Goal: Task Accomplishment & Management: Use online tool/utility

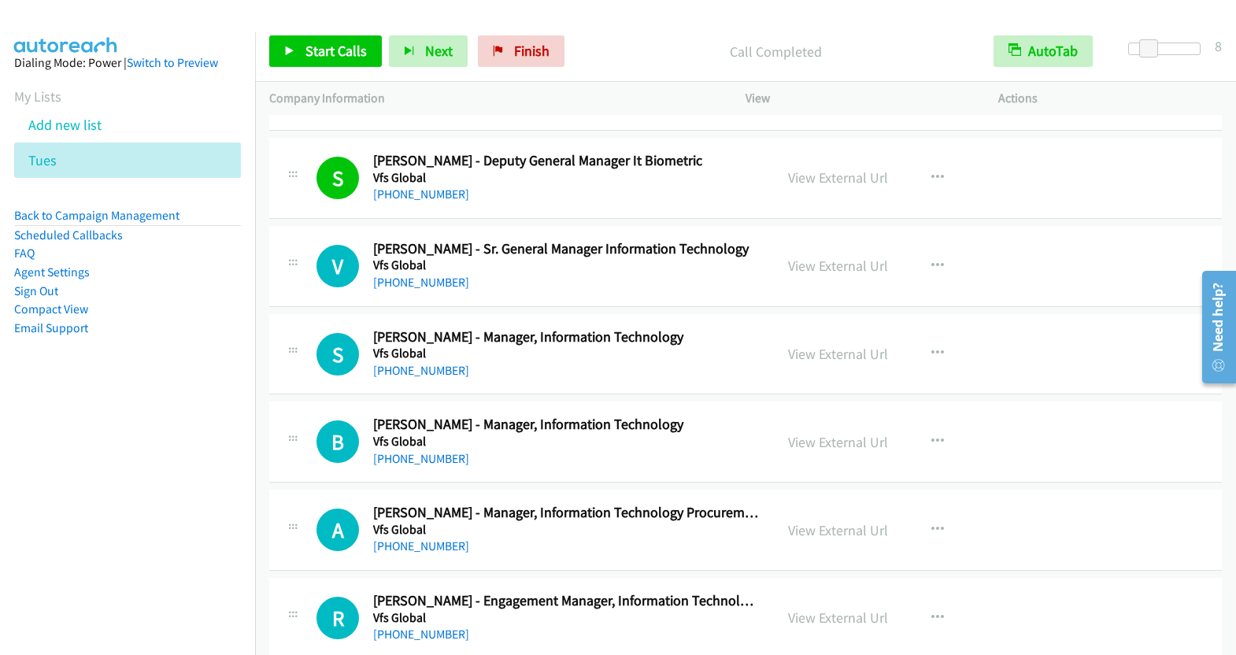
scroll to position [3553, 0]
click at [918, 250] on button "button" at bounding box center [937, 265] width 43 height 31
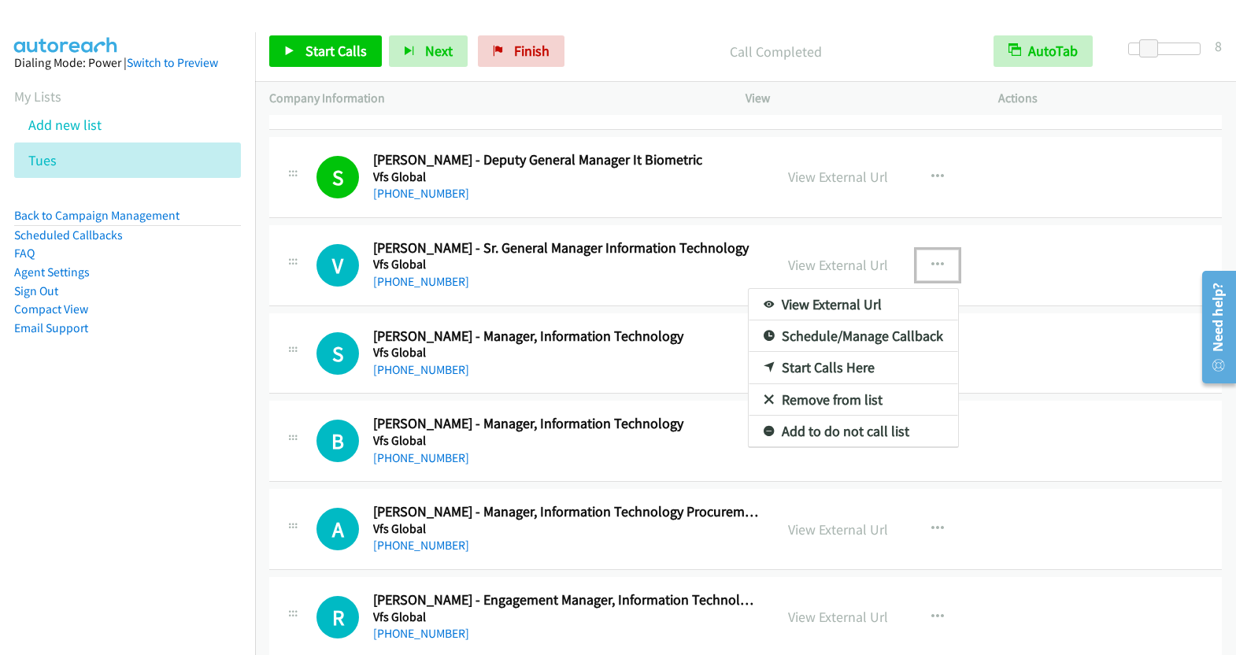
click at [833, 352] on link "Start Calls Here" at bounding box center [853, 367] width 209 height 31
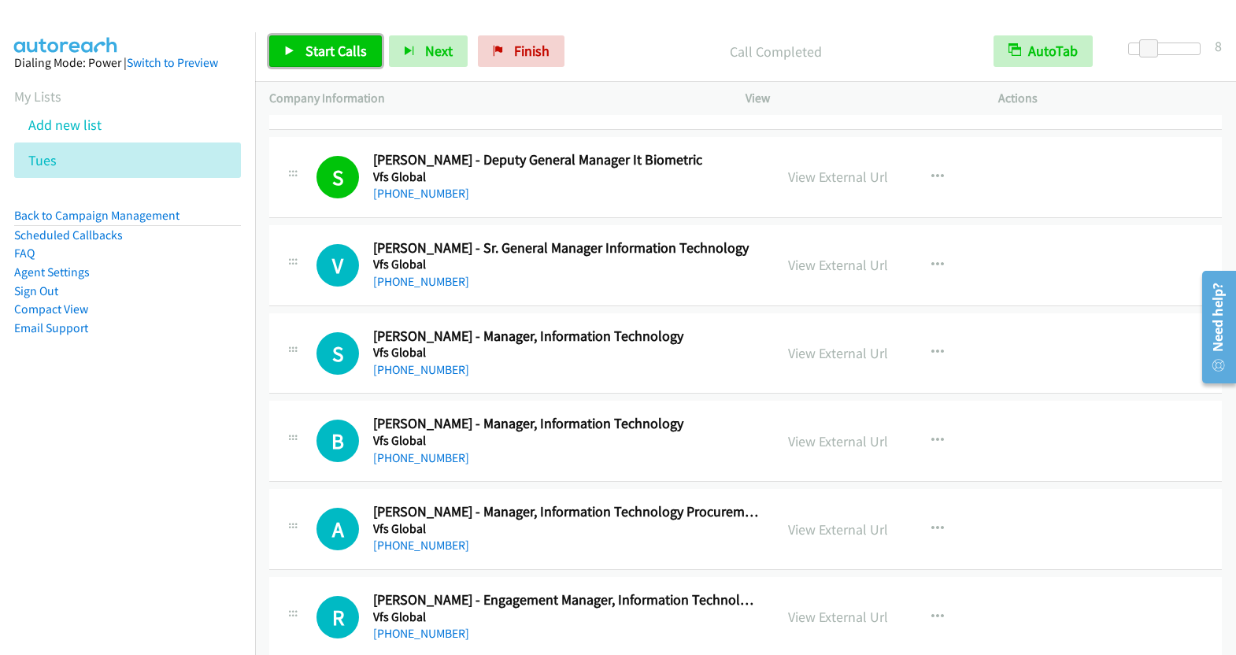
click at [328, 48] on span "Start Calls" at bounding box center [335, 51] width 61 height 18
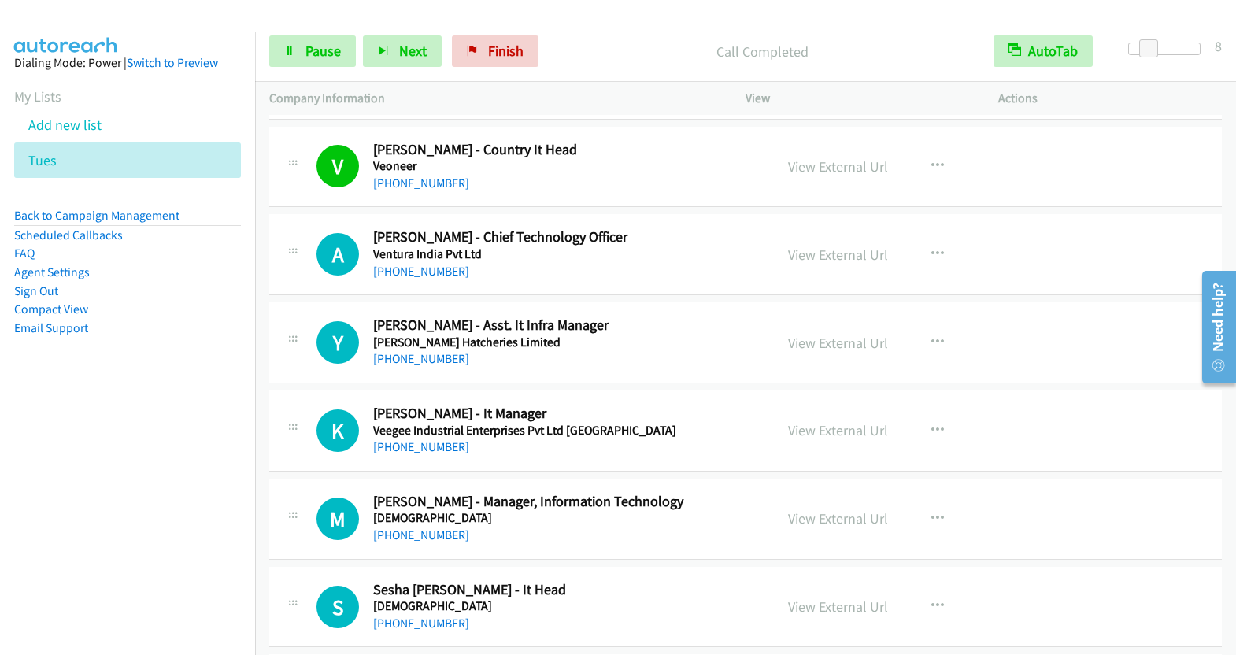
scroll to position [4691, 0]
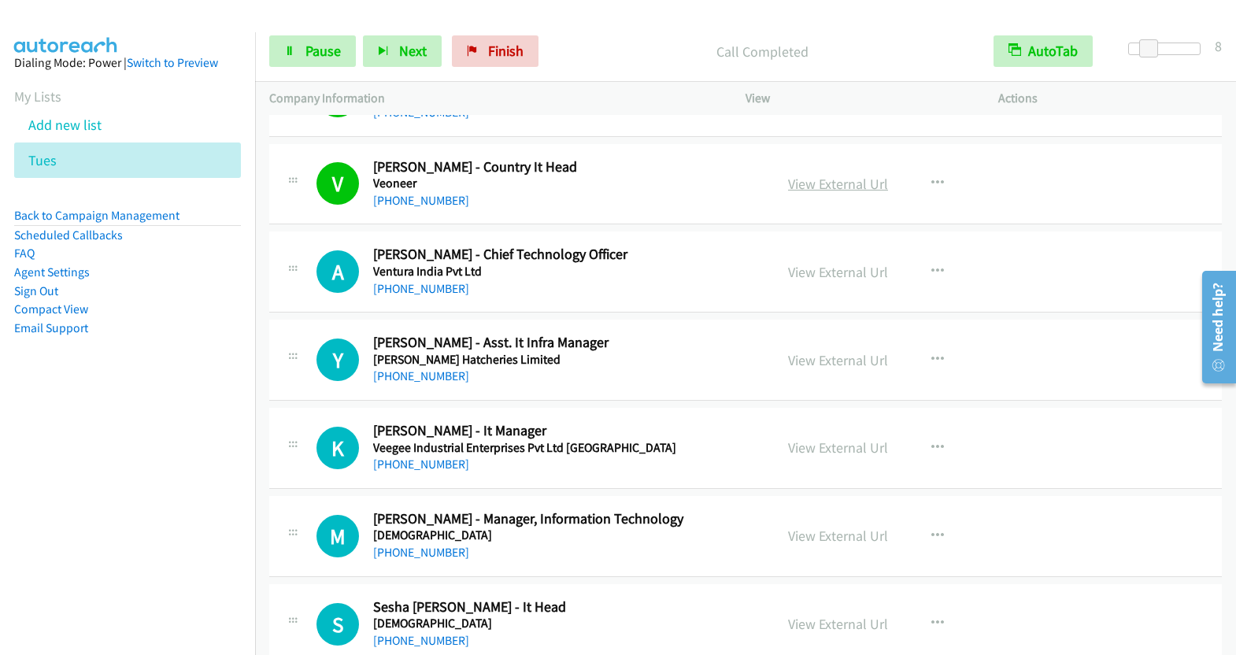
click at [840, 175] on link "View External Url" at bounding box center [838, 184] width 100 height 18
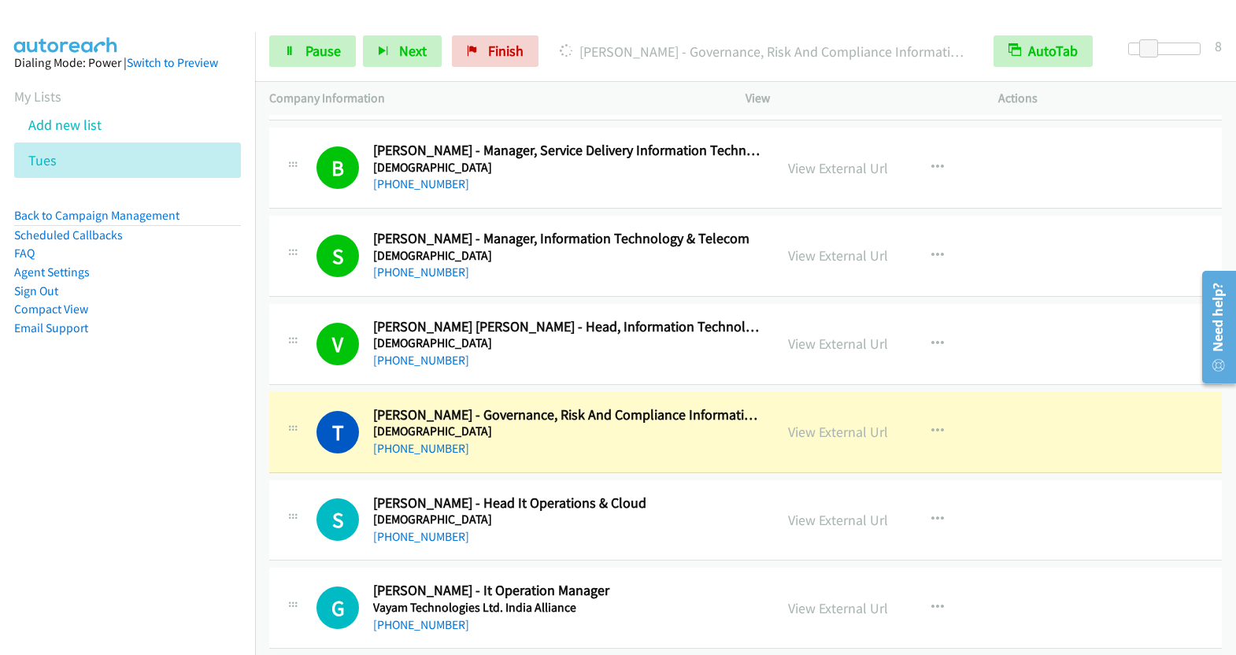
scroll to position [5370, 0]
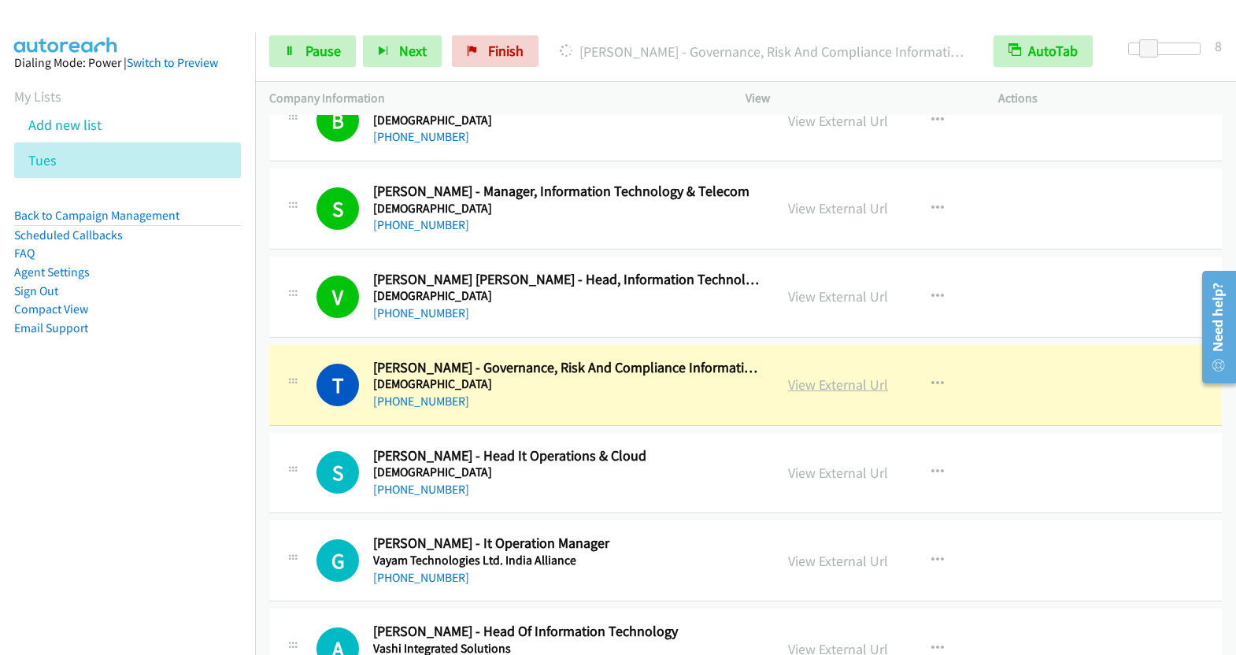
click at [849, 376] on link "View External Url" at bounding box center [838, 385] width 100 height 18
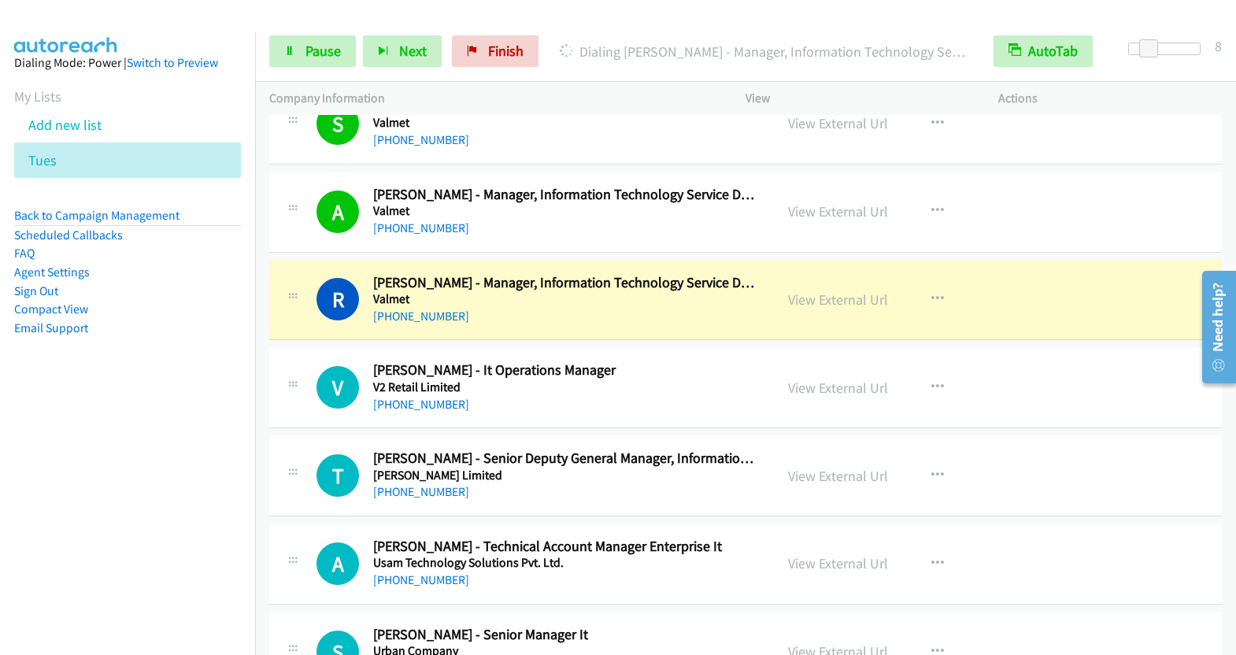
scroll to position [6960, 0]
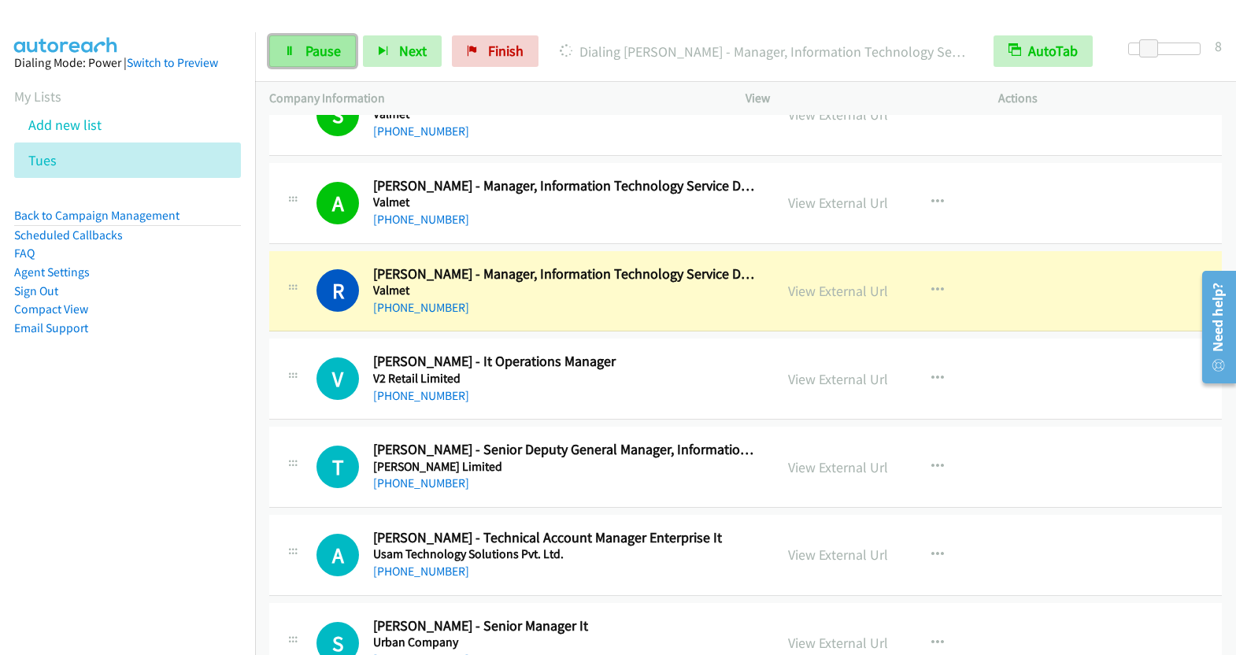
click at [309, 59] on link "Pause" at bounding box center [312, 50] width 87 height 31
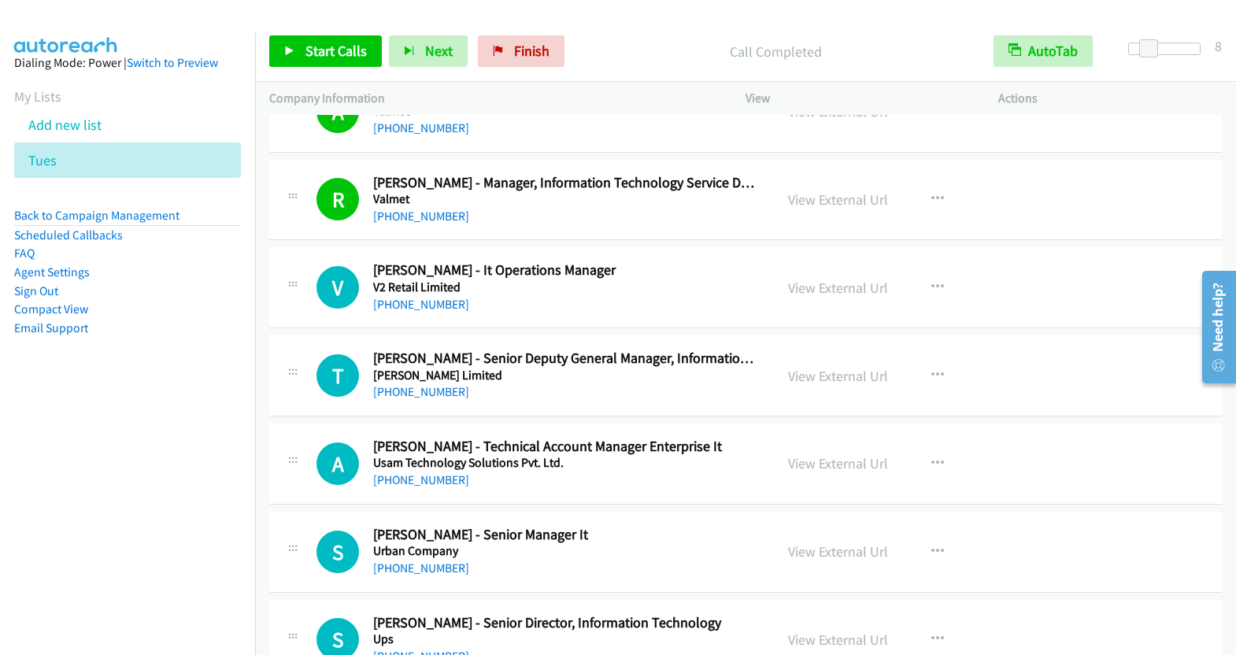
scroll to position [7086, 0]
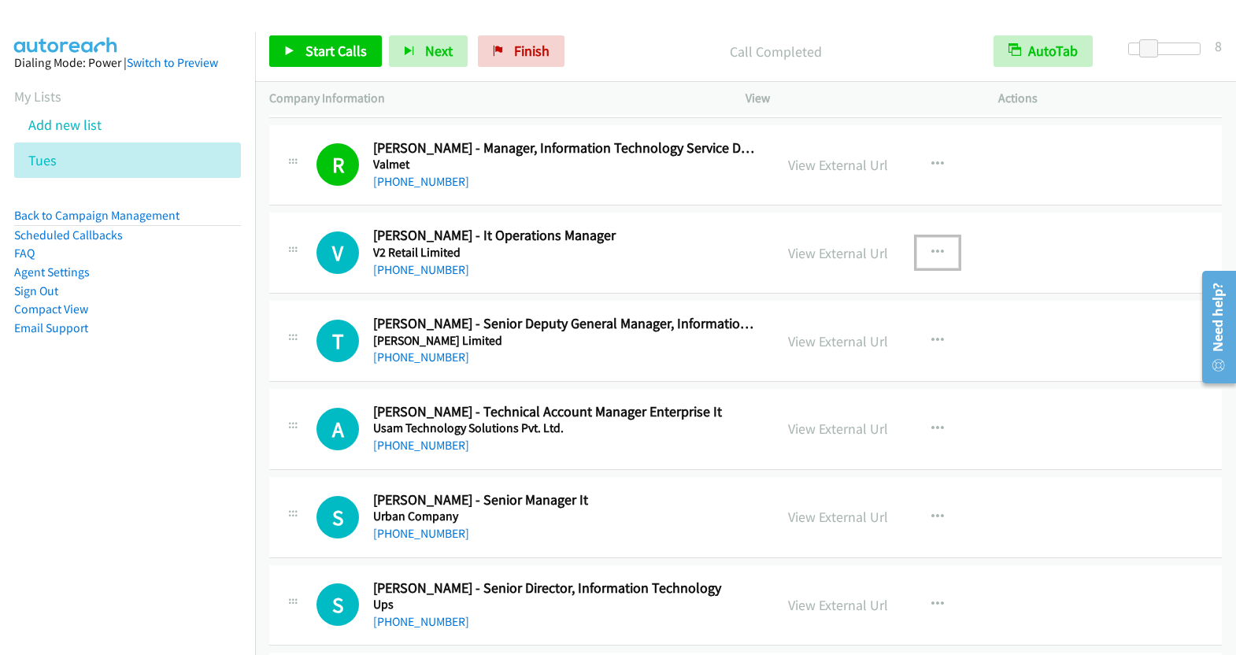
click at [931, 246] on icon "button" at bounding box center [937, 252] width 13 height 13
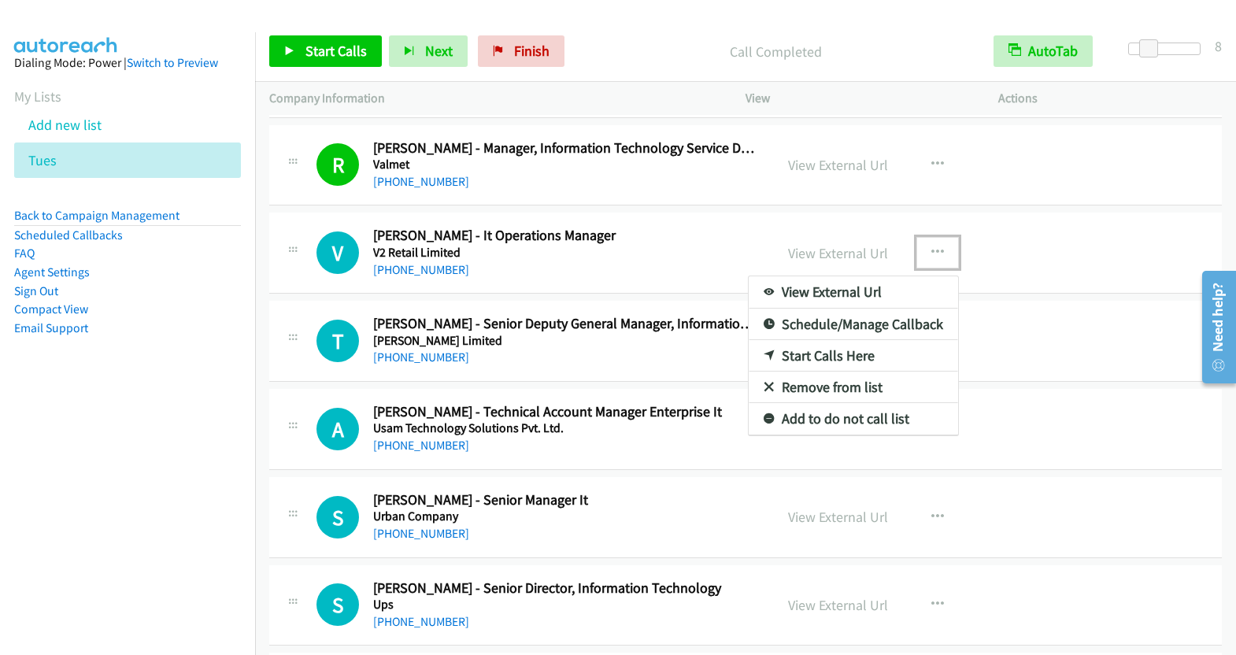
click at [853, 340] on link "Start Calls Here" at bounding box center [853, 355] width 209 height 31
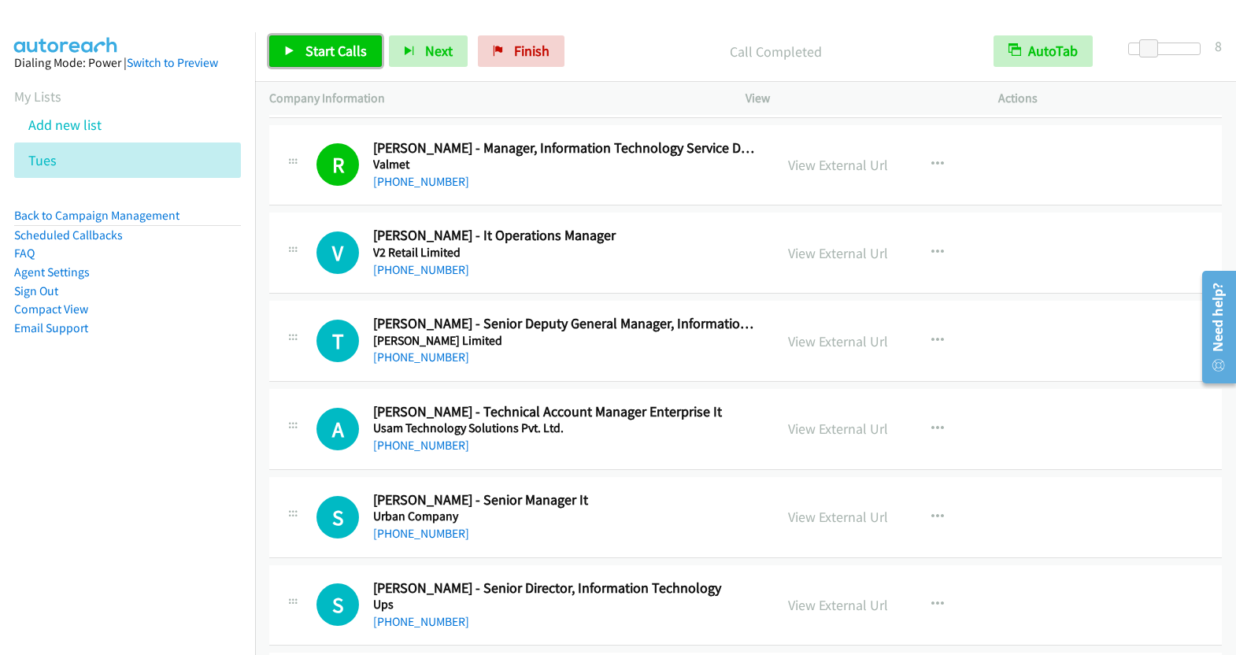
click at [330, 50] on span "Start Calls" at bounding box center [335, 51] width 61 height 18
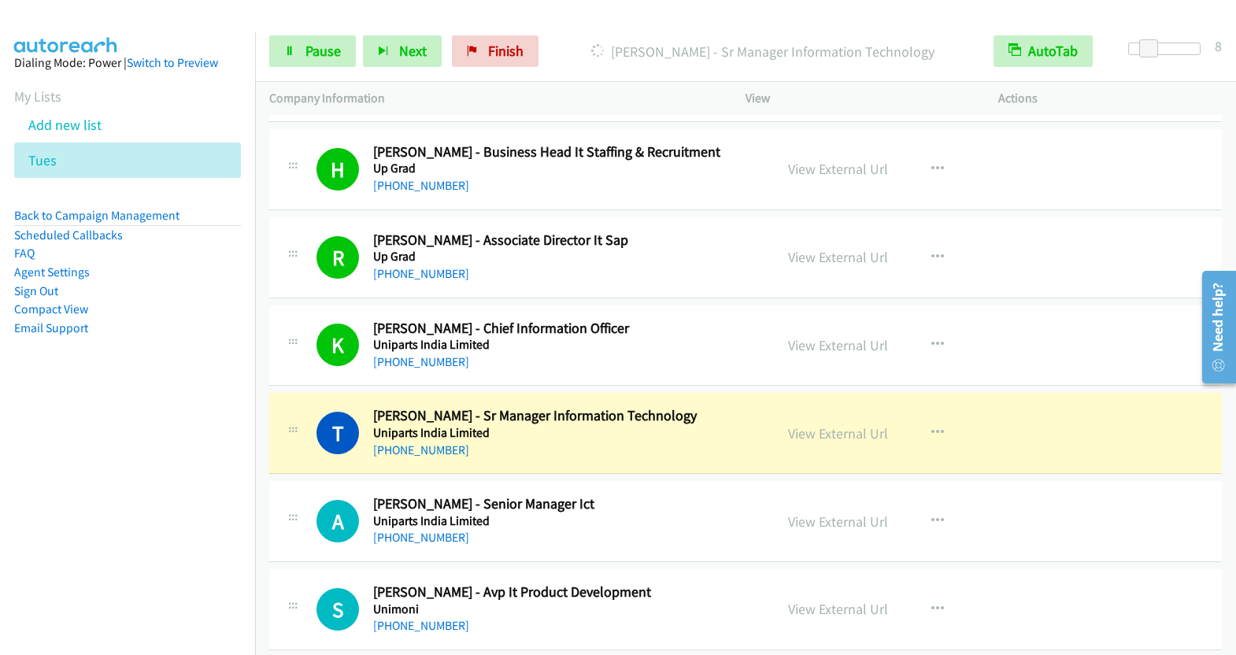
scroll to position [8838, 0]
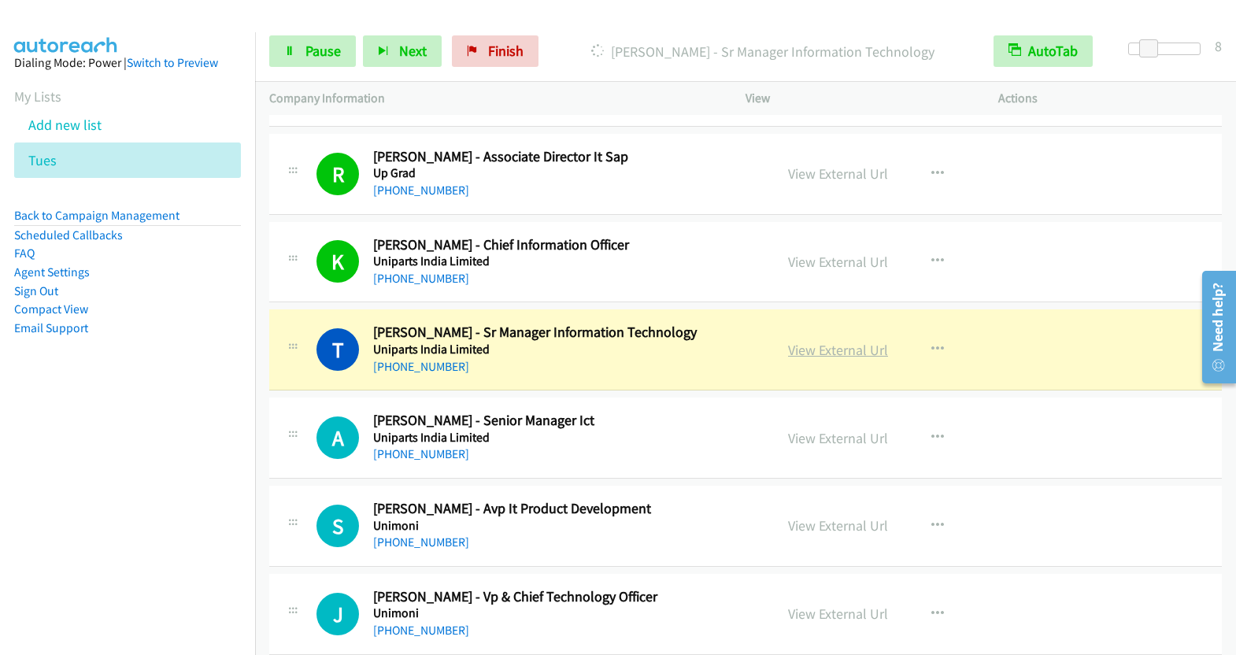
click at [844, 341] on link "View External Url" at bounding box center [838, 350] width 100 height 18
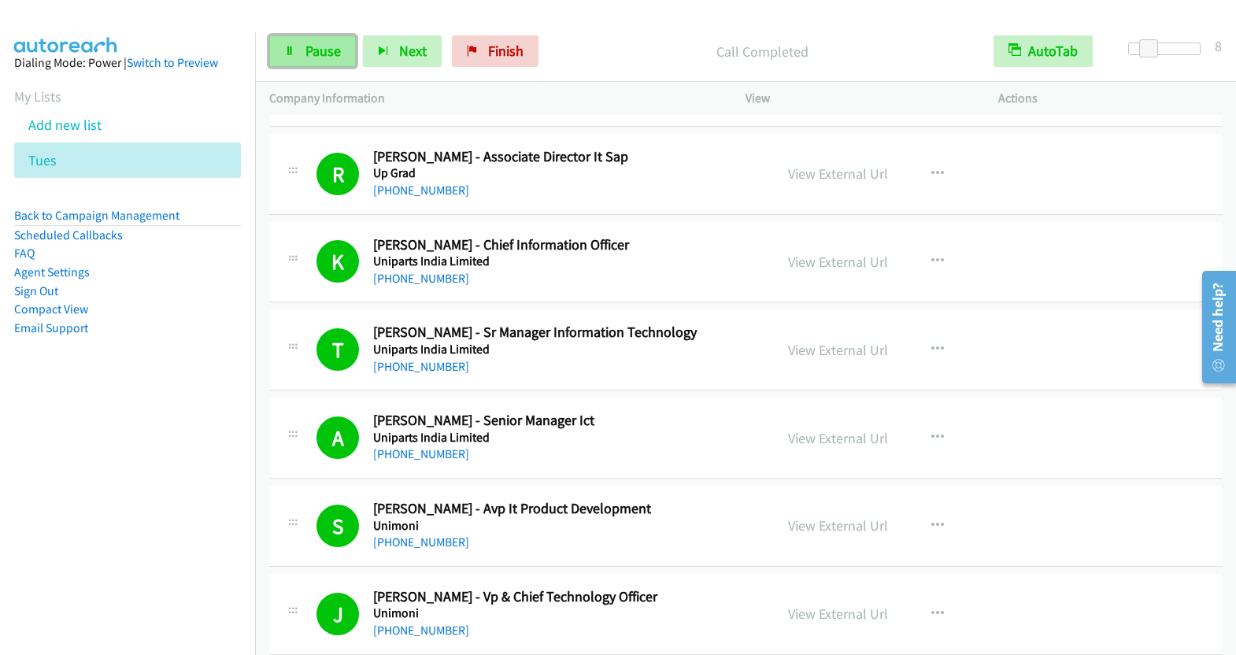
click at [323, 59] on link "Pause" at bounding box center [312, 50] width 87 height 31
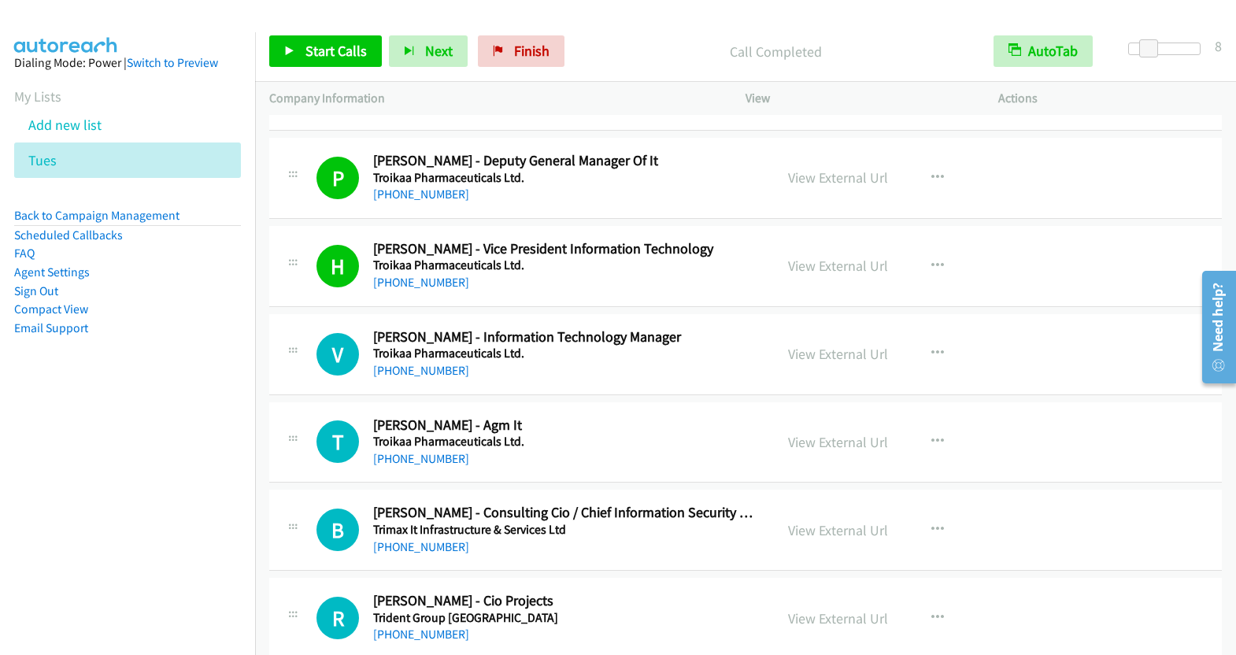
scroll to position [11047, 0]
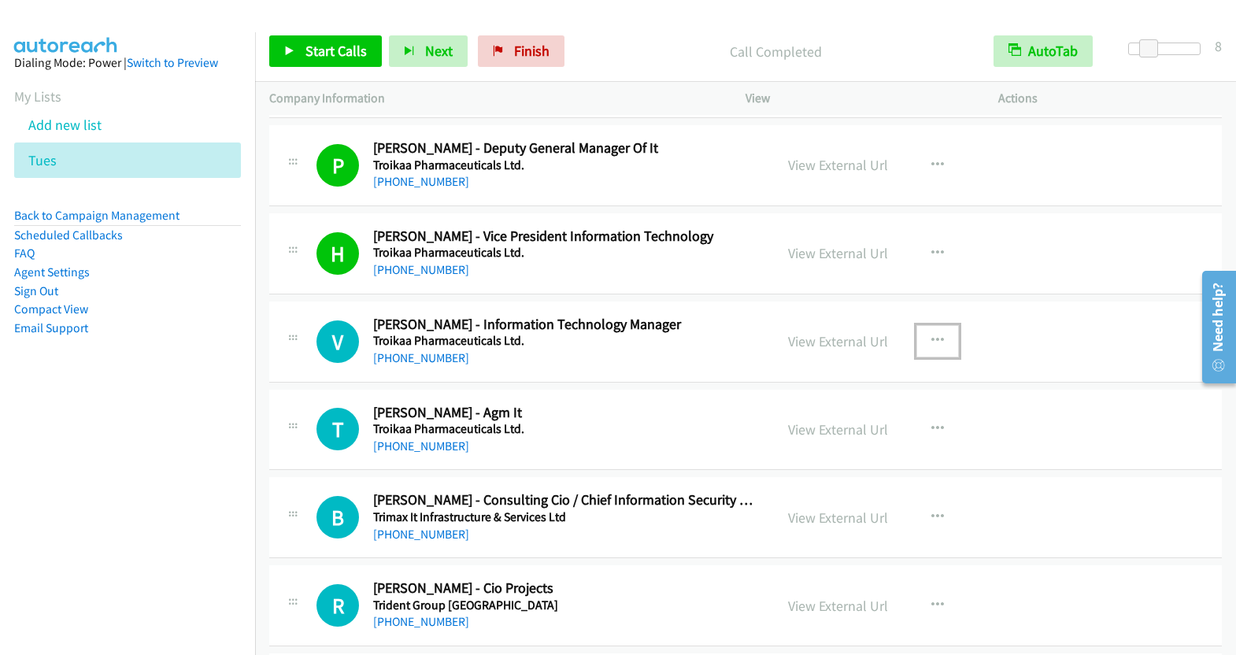
click at [923, 325] on button "button" at bounding box center [937, 340] width 43 height 31
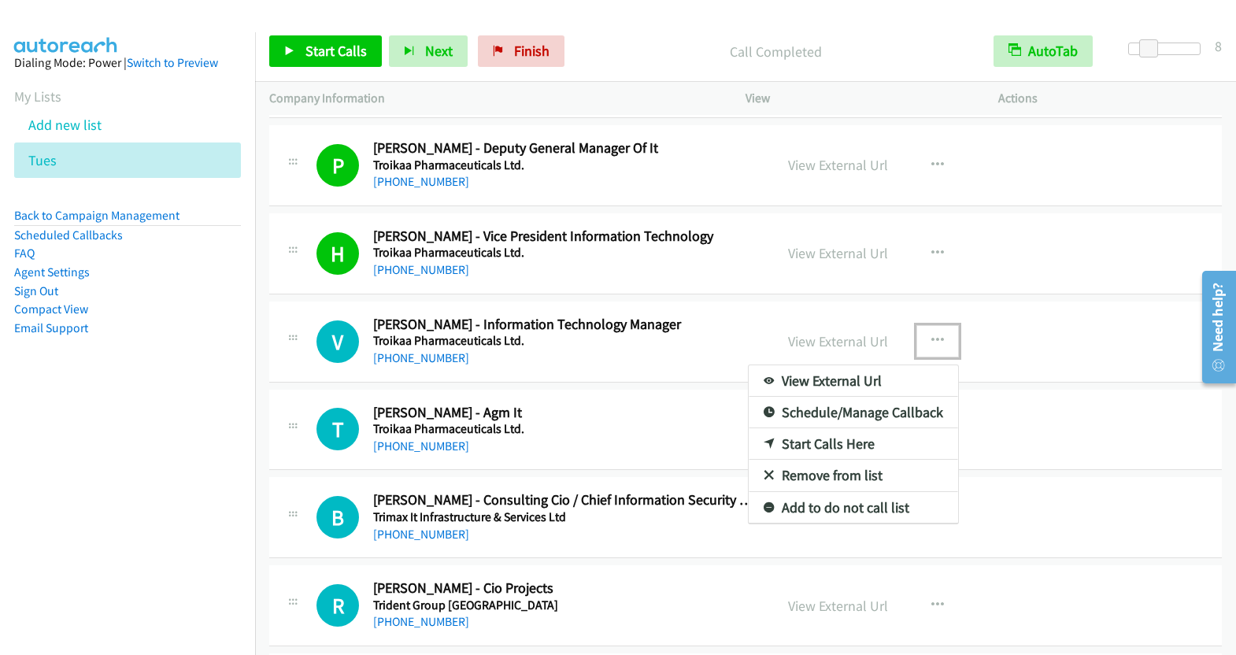
click at [822, 428] on link "Start Calls Here" at bounding box center [853, 443] width 209 height 31
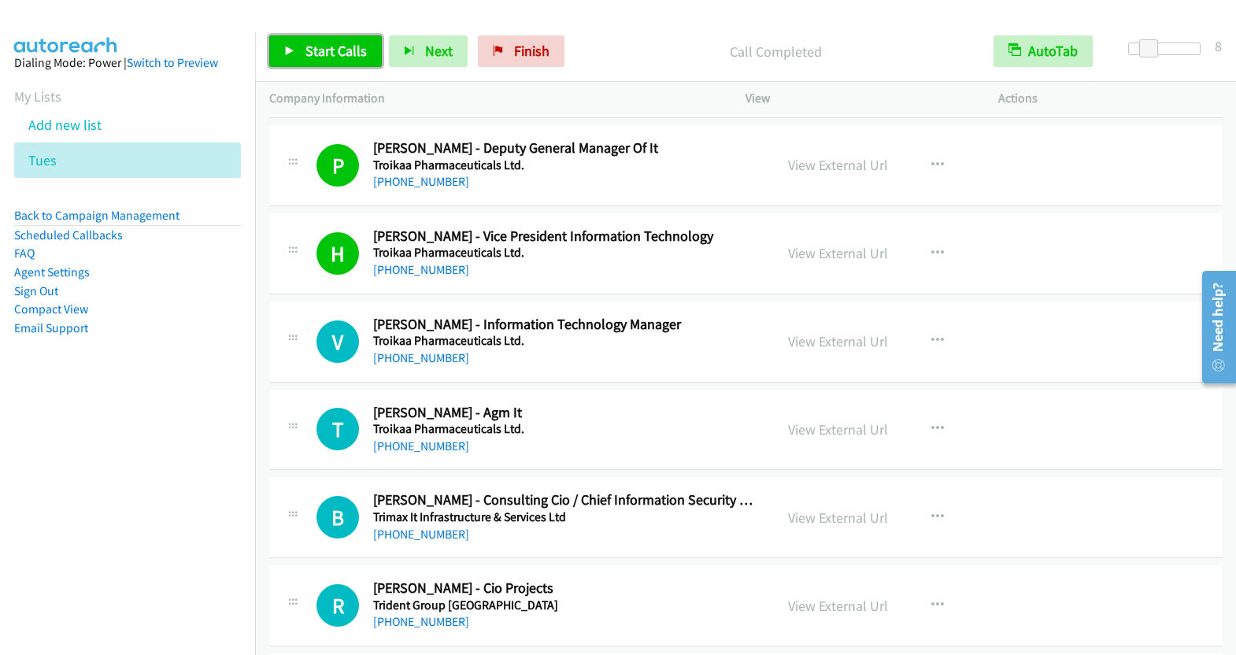
click at [322, 51] on span "Start Calls" at bounding box center [335, 51] width 61 height 18
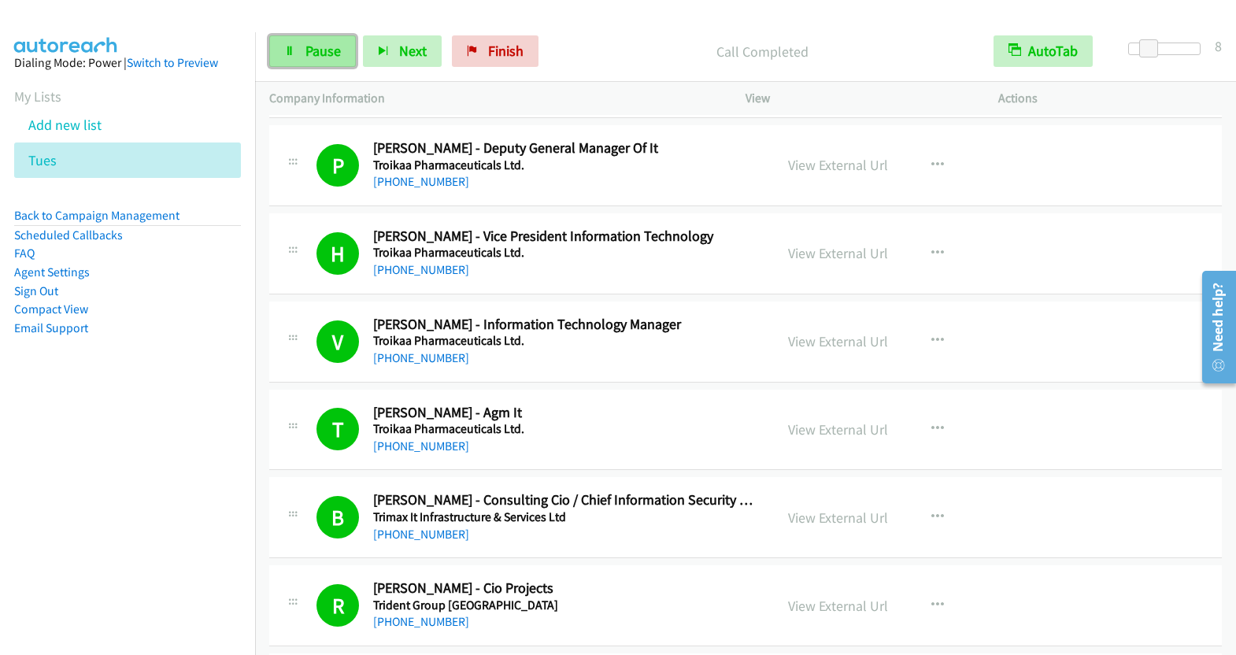
click at [318, 47] on span "Pause" at bounding box center [322, 51] width 35 height 18
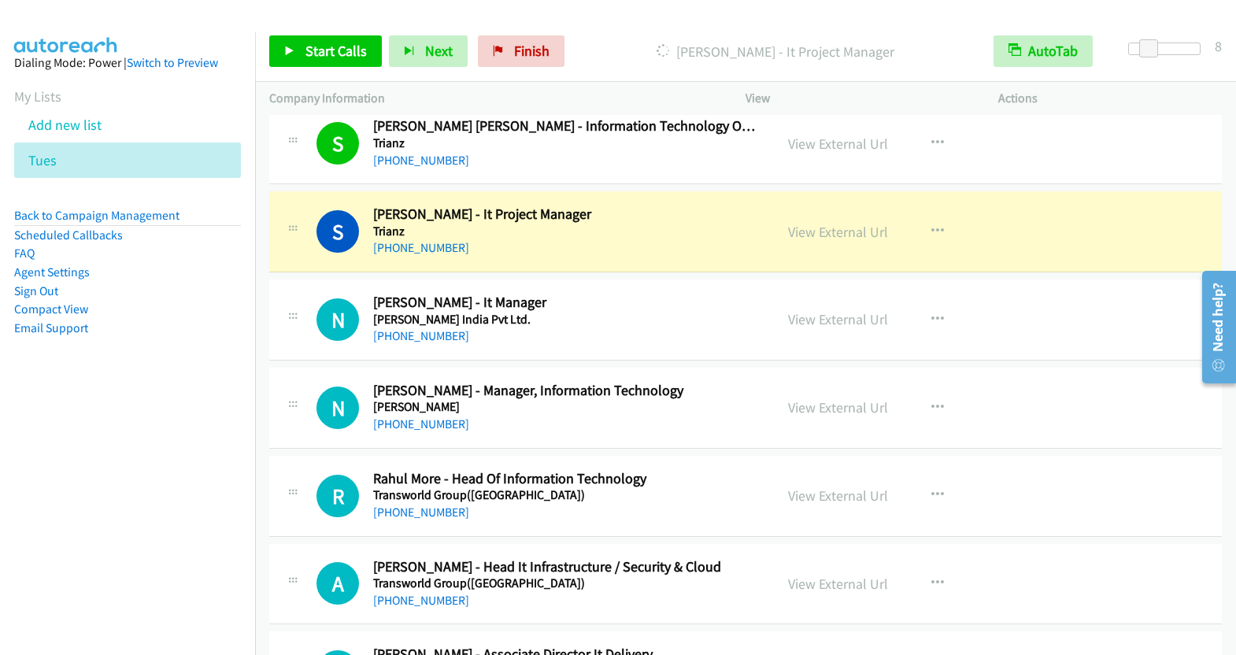
scroll to position [12304, 0]
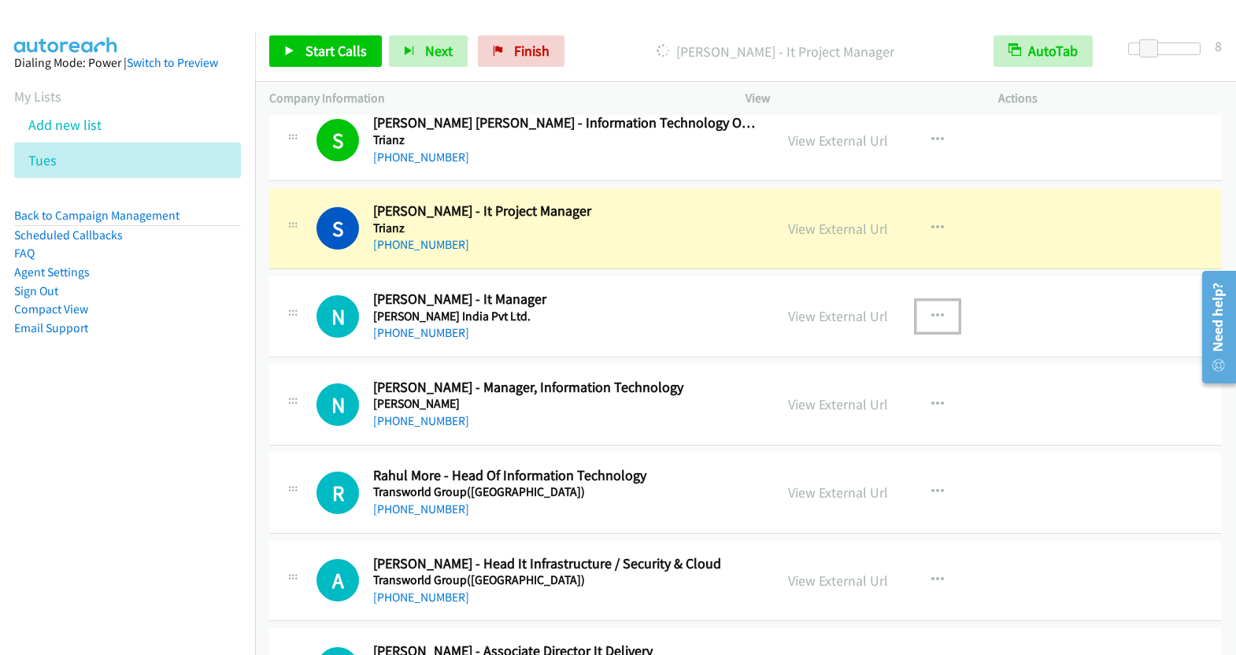
click at [931, 310] on icon "button" at bounding box center [937, 316] width 13 height 13
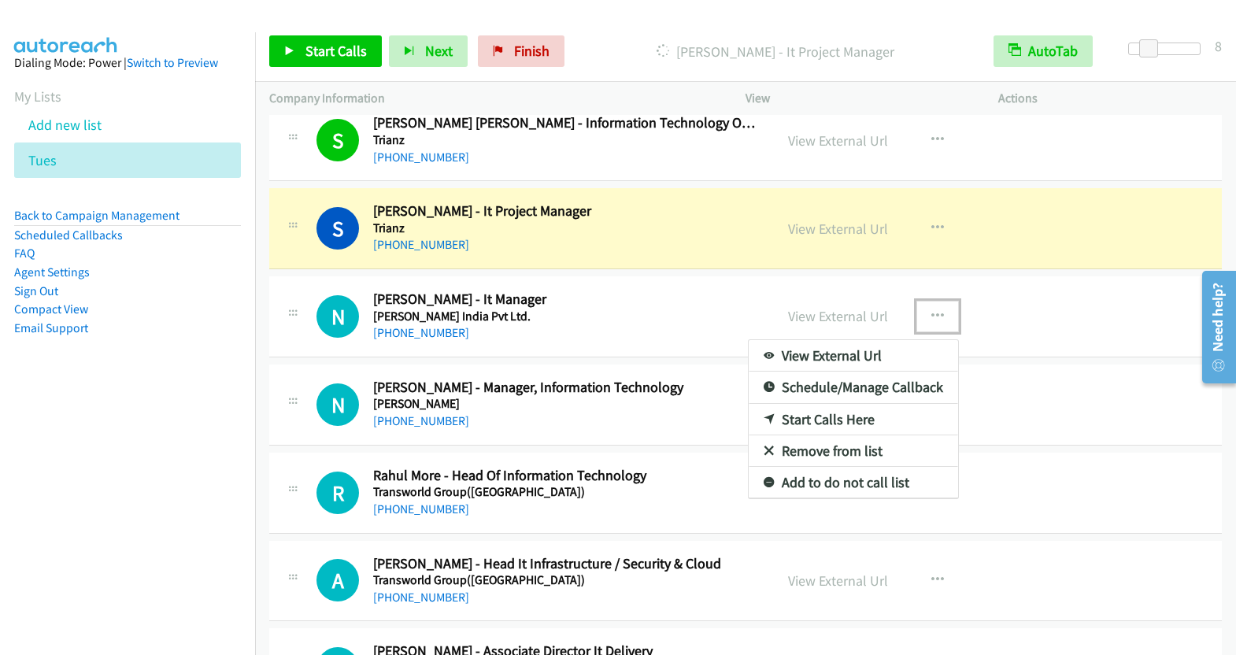
click at [847, 404] on link "Start Calls Here" at bounding box center [853, 419] width 209 height 31
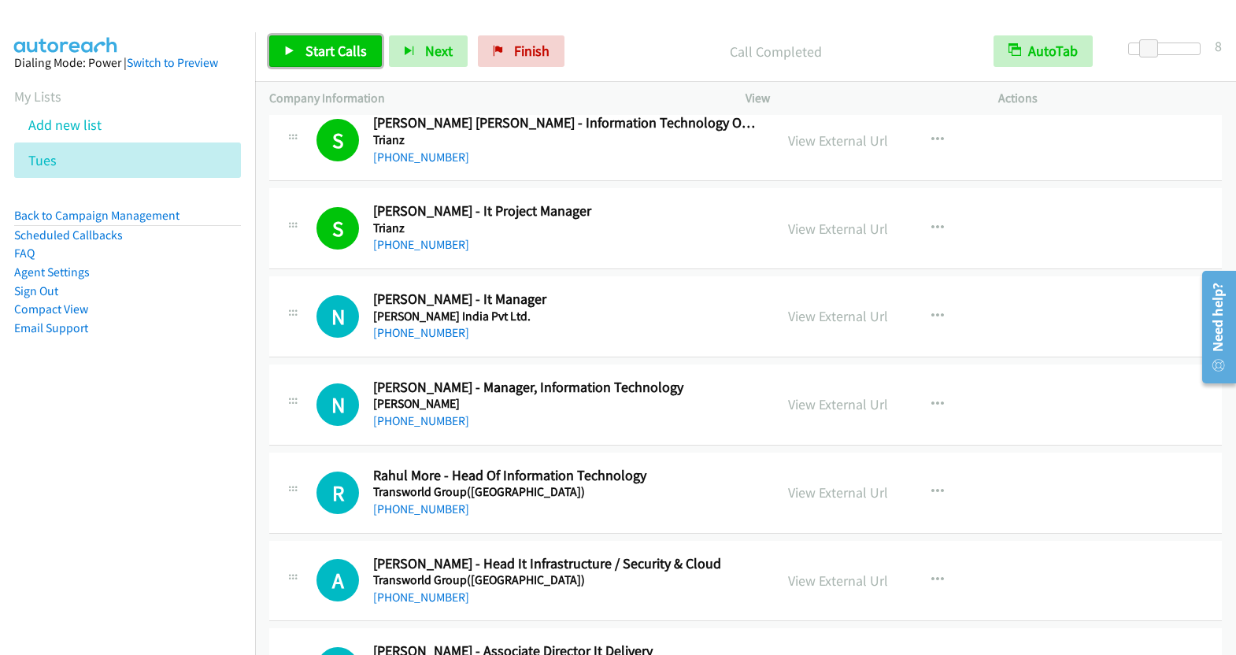
click at [339, 58] on span "Start Calls" at bounding box center [335, 51] width 61 height 18
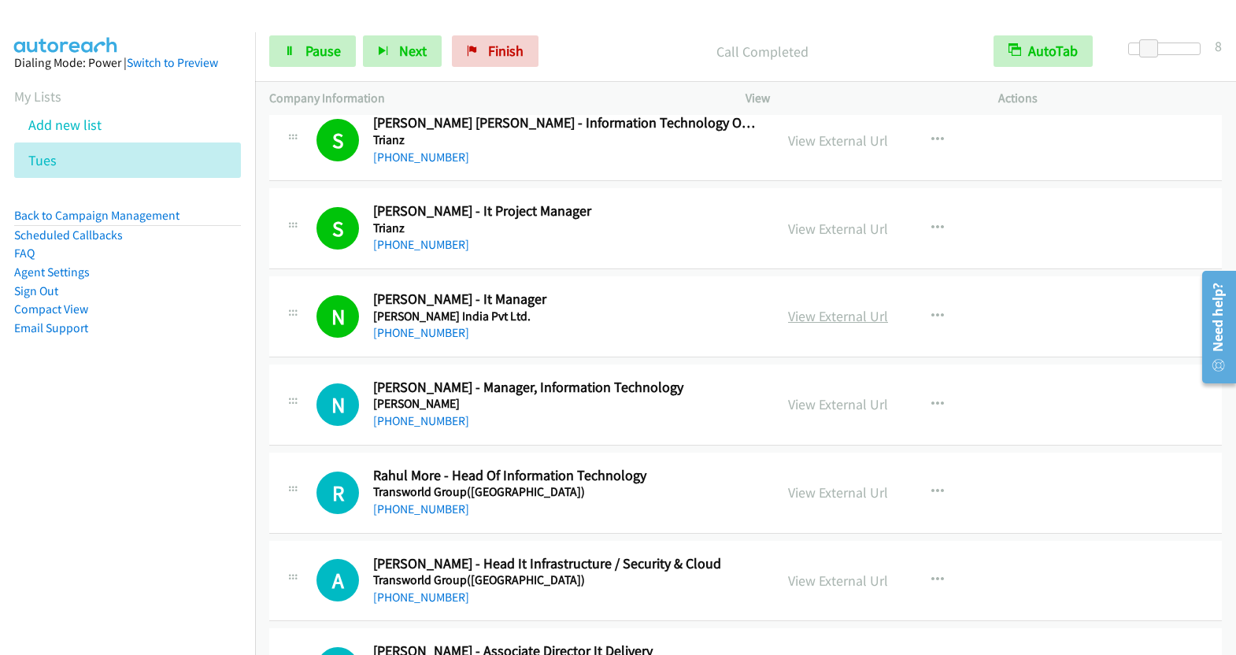
click at [833, 307] on link "View External Url" at bounding box center [838, 316] width 100 height 18
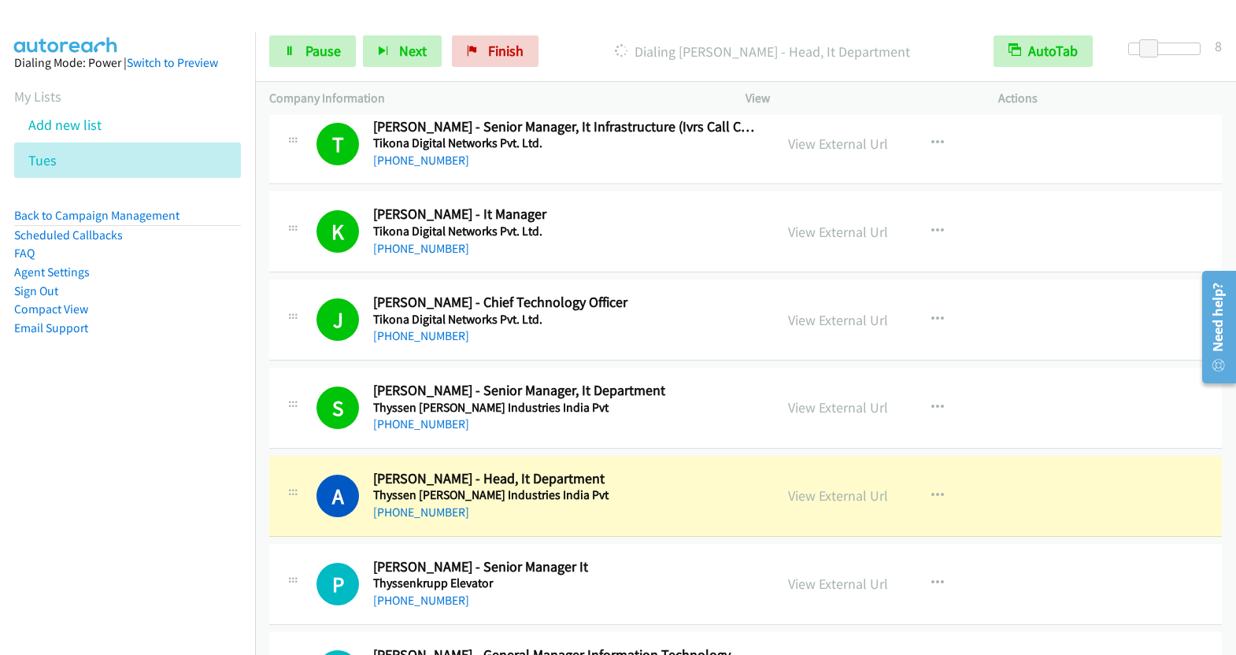
scroll to position [13676, 0]
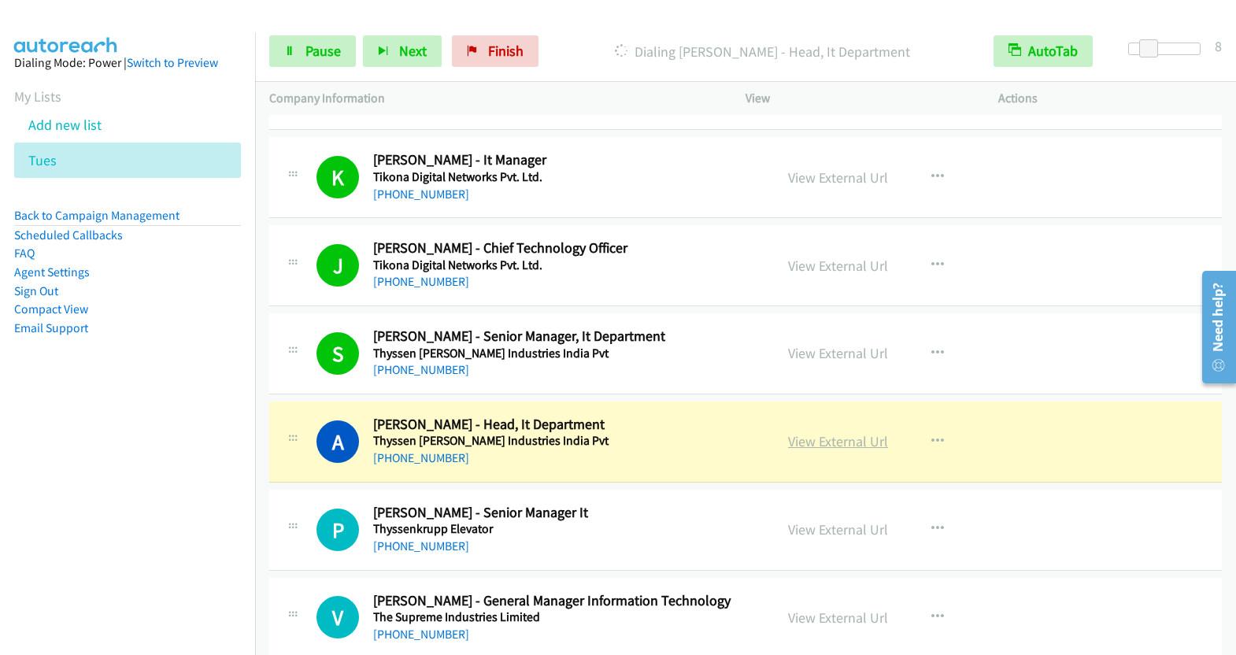
click at [844, 432] on link "View External Url" at bounding box center [838, 441] width 100 height 18
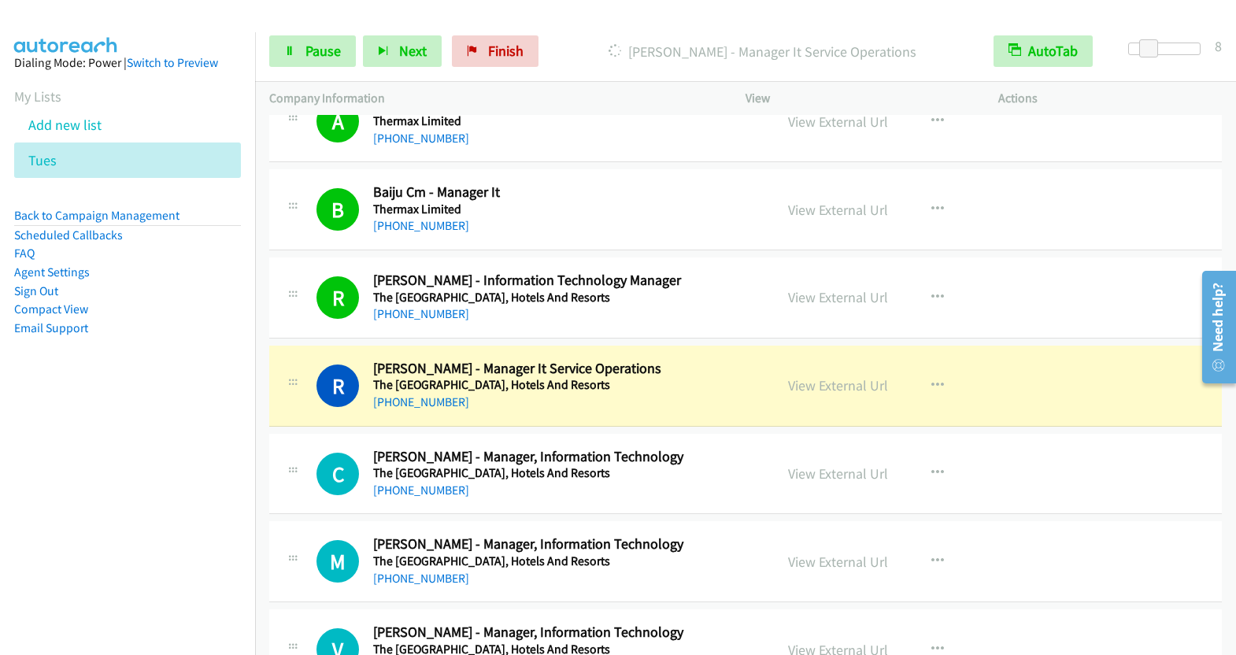
scroll to position [14736, 0]
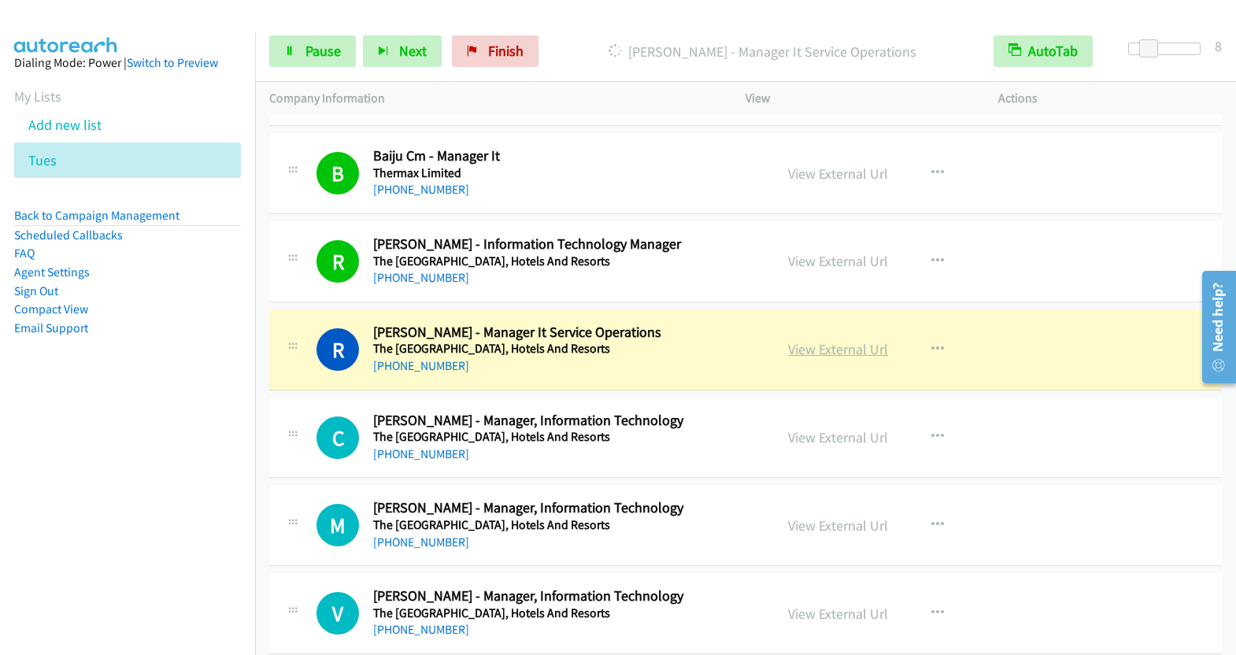
click at [835, 340] on link "View External Url" at bounding box center [838, 349] width 100 height 18
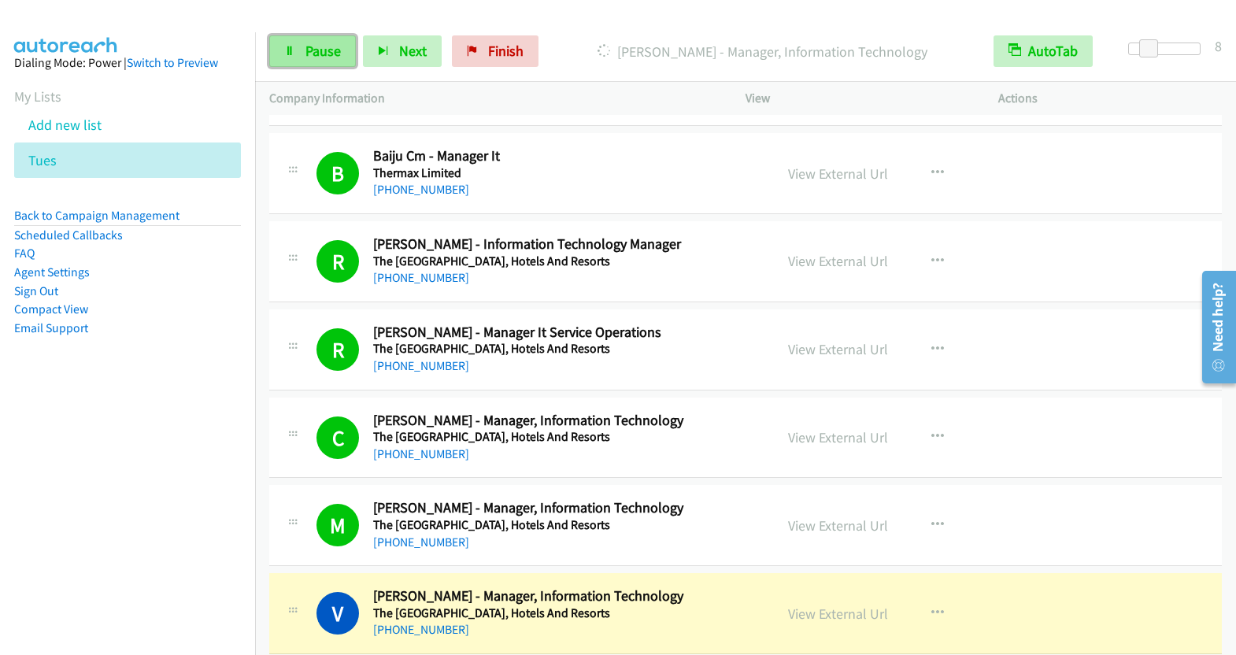
click at [318, 54] on span "Pause" at bounding box center [322, 51] width 35 height 18
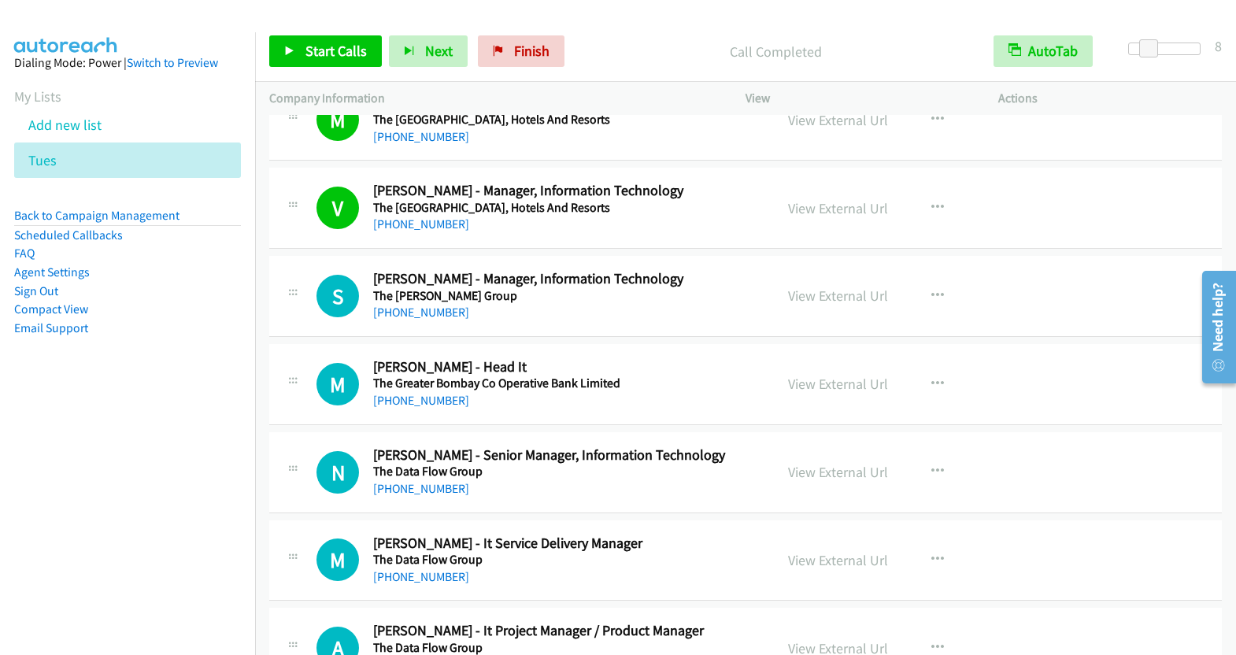
scroll to position [15143, 0]
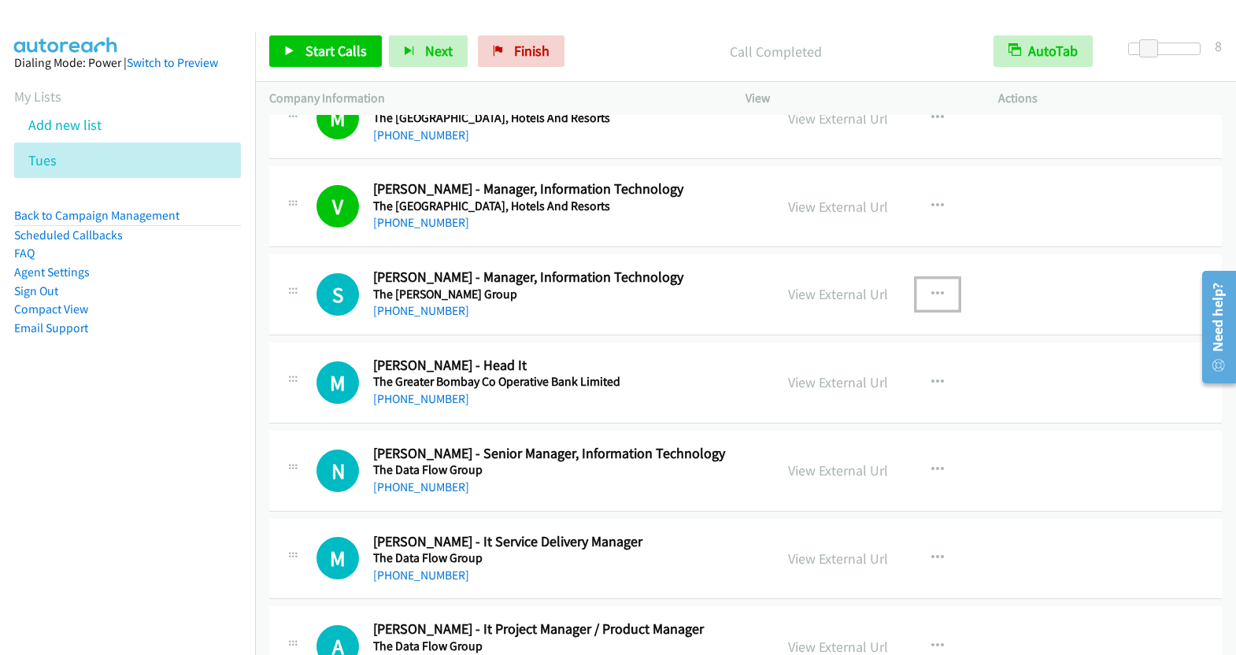
click at [932, 288] on icon "button" at bounding box center [937, 294] width 13 height 13
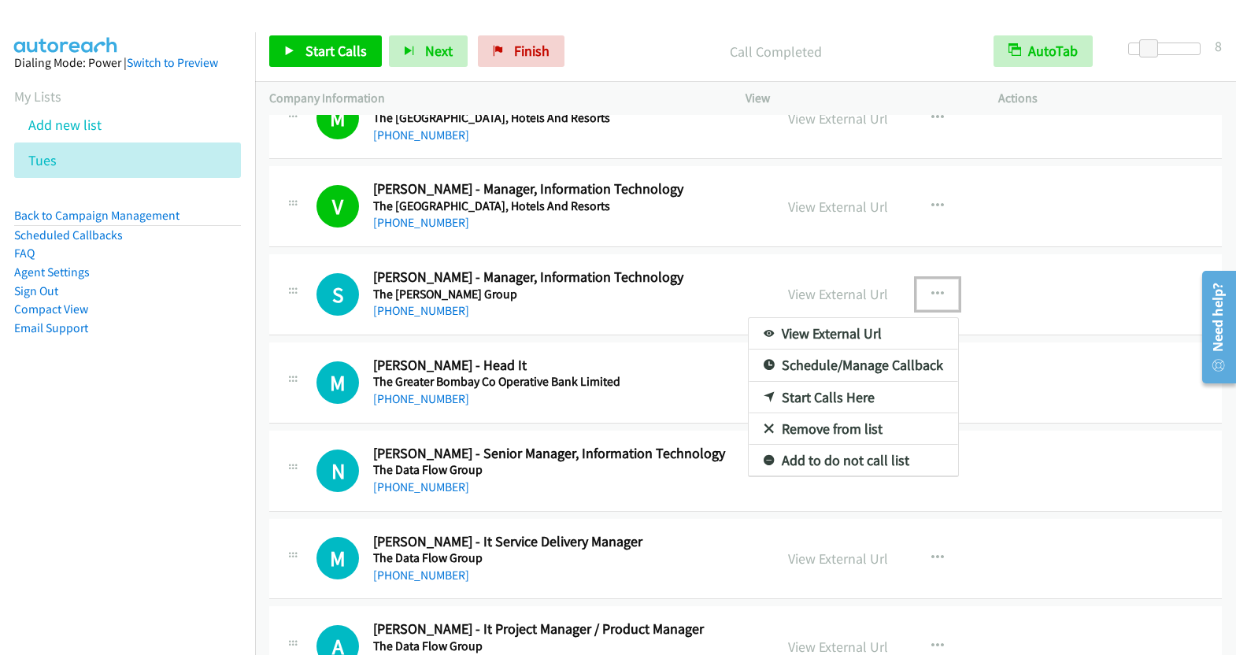
click at [838, 382] on link "Start Calls Here" at bounding box center [853, 397] width 209 height 31
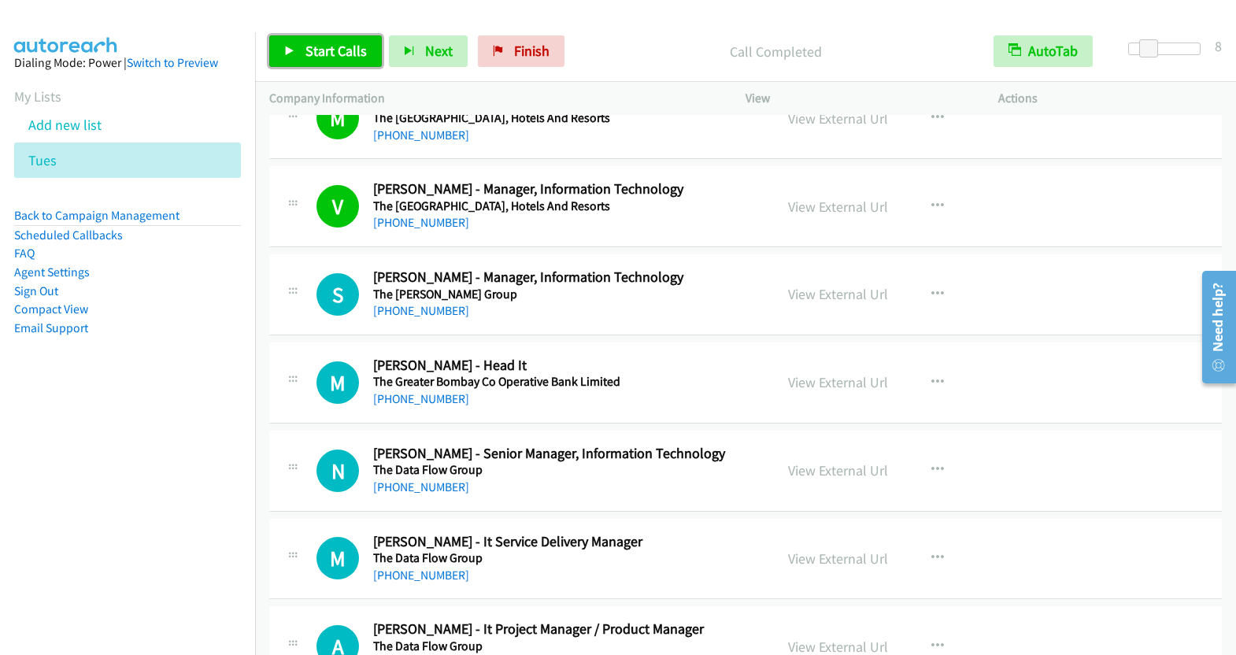
click at [340, 55] on span "Start Calls" at bounding box center [335, 51] width 61 height 18
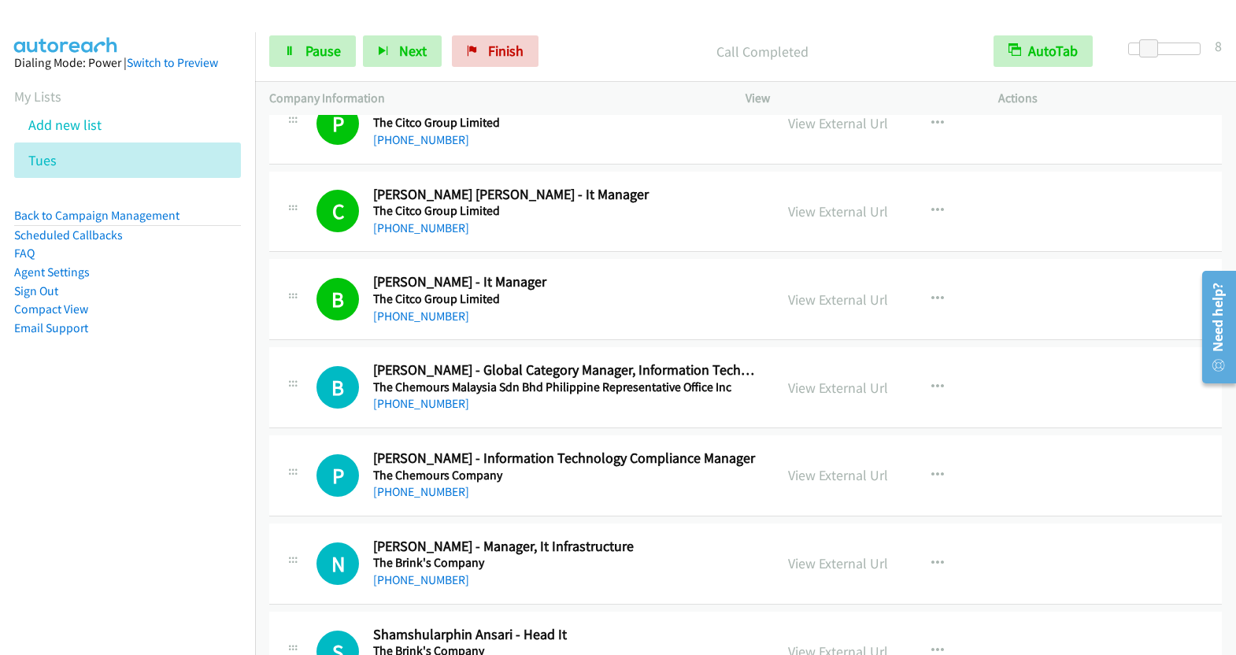
scroll to position [15931, 0]
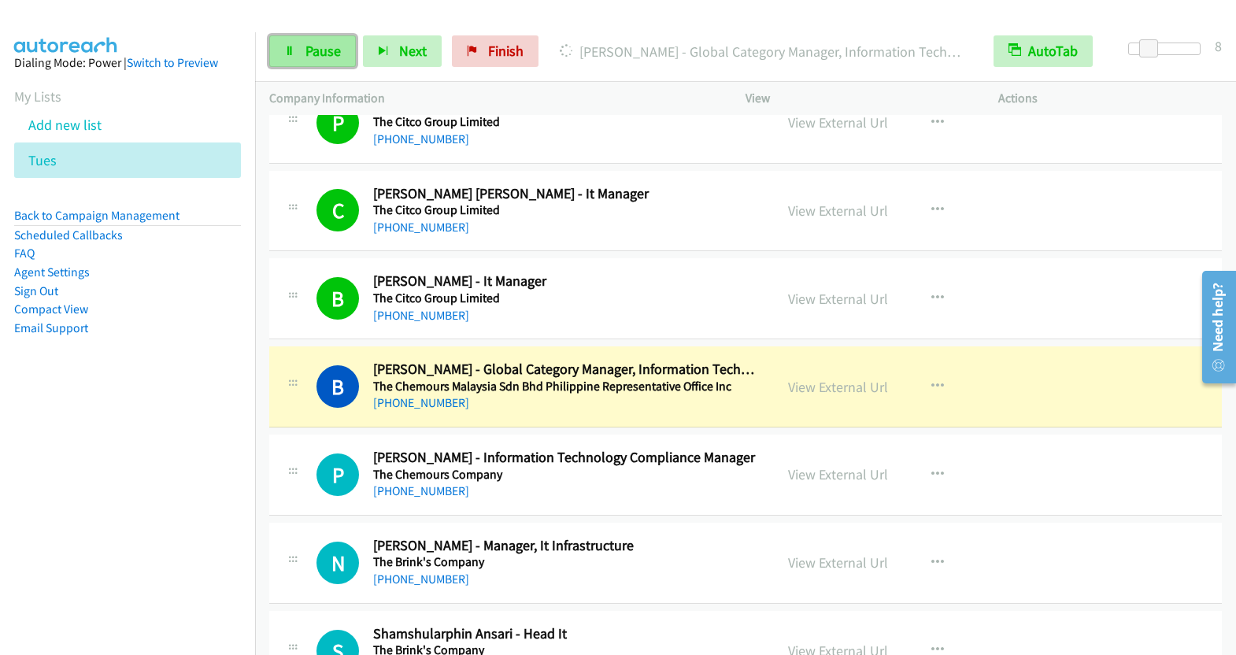
click at [315, 49] on span "Pause" at bounding box center [322, 51] width 35 height 18
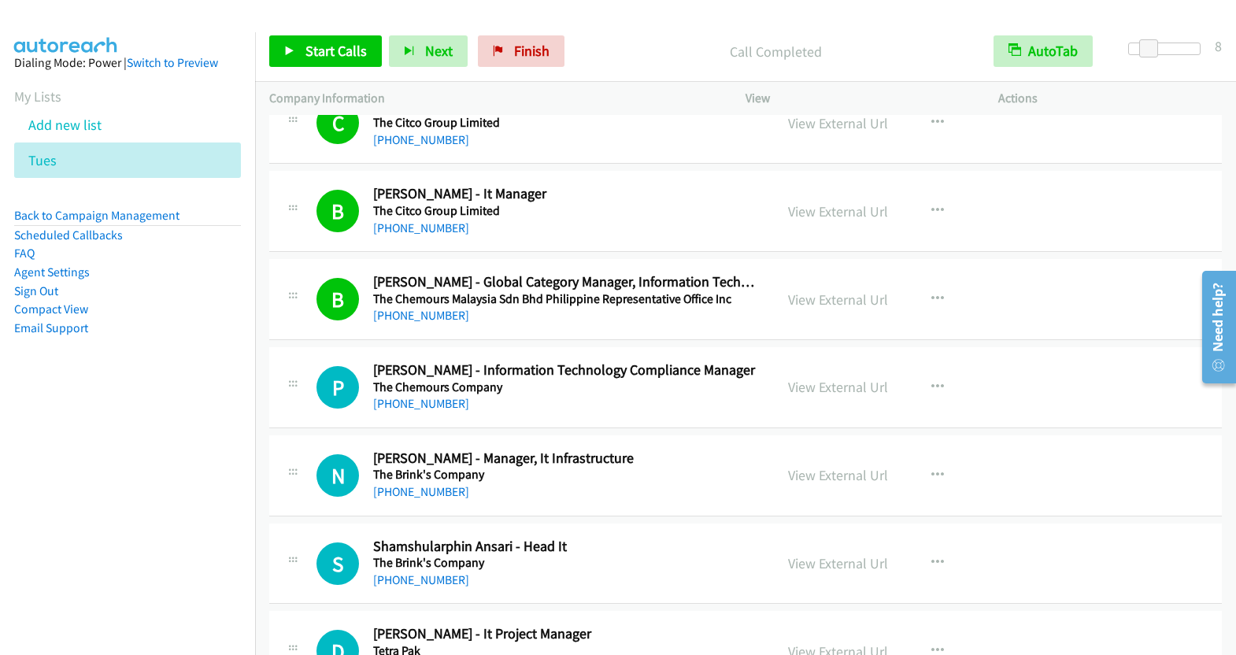
scroll to position [16100, 0]
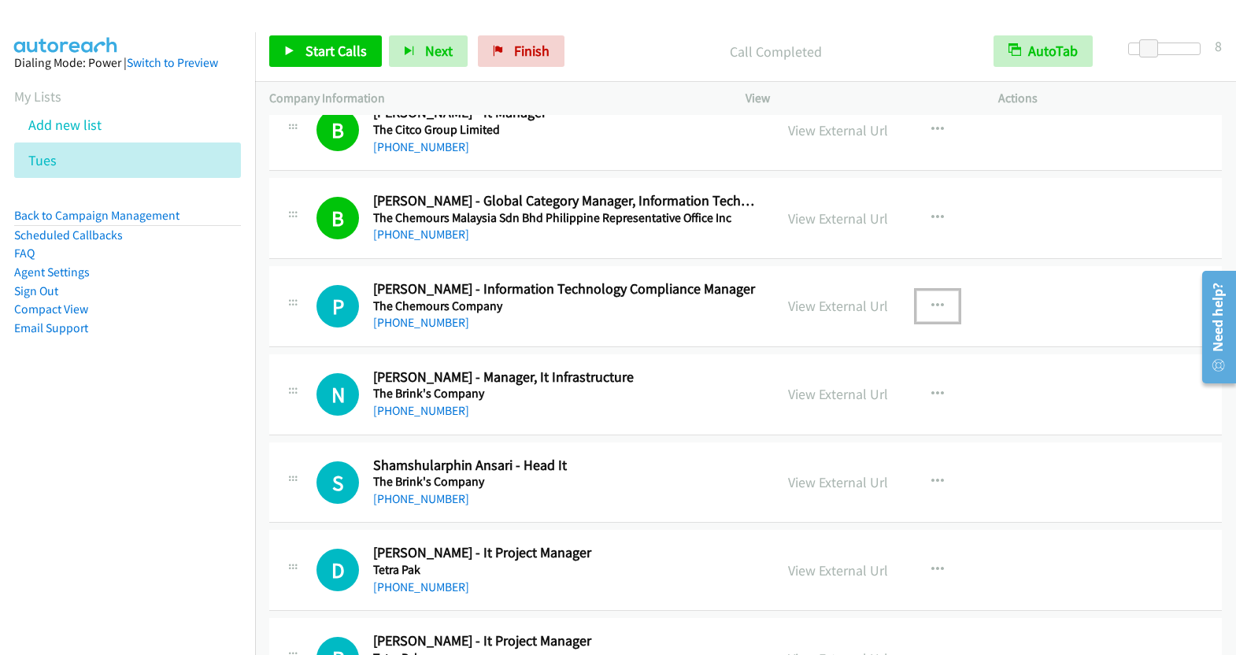
click at [933, 300] on icon "button" at bounding box center [937, 306] width 13 height 13
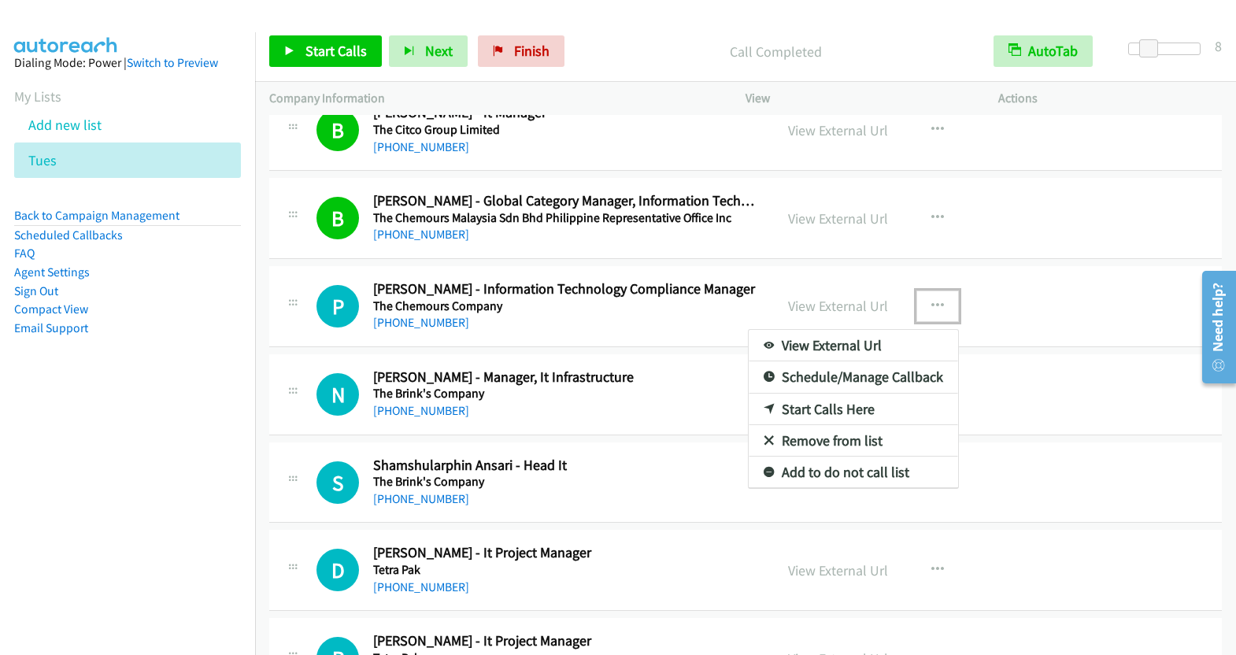
click at [854, 394] on link "Start Calls Here" at bounding box center [853, 409] width 209 height 31
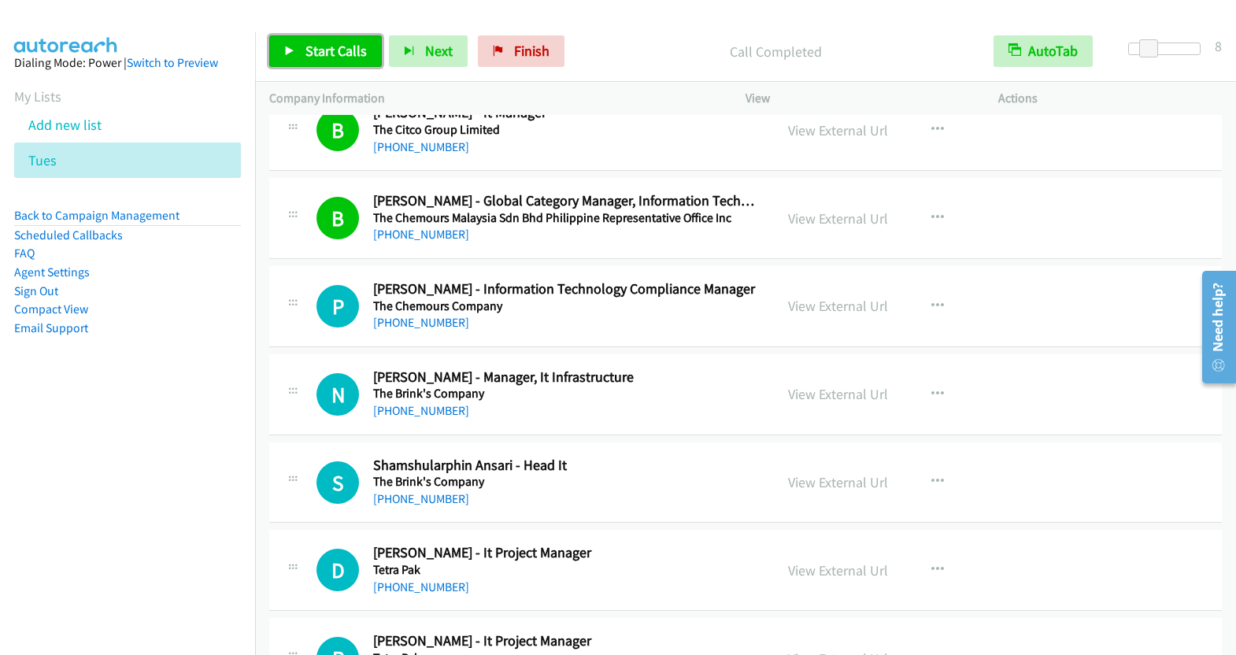
click at [324, 52] on span "Start Calls" at bounding box center [335, 51] width 61 height 18
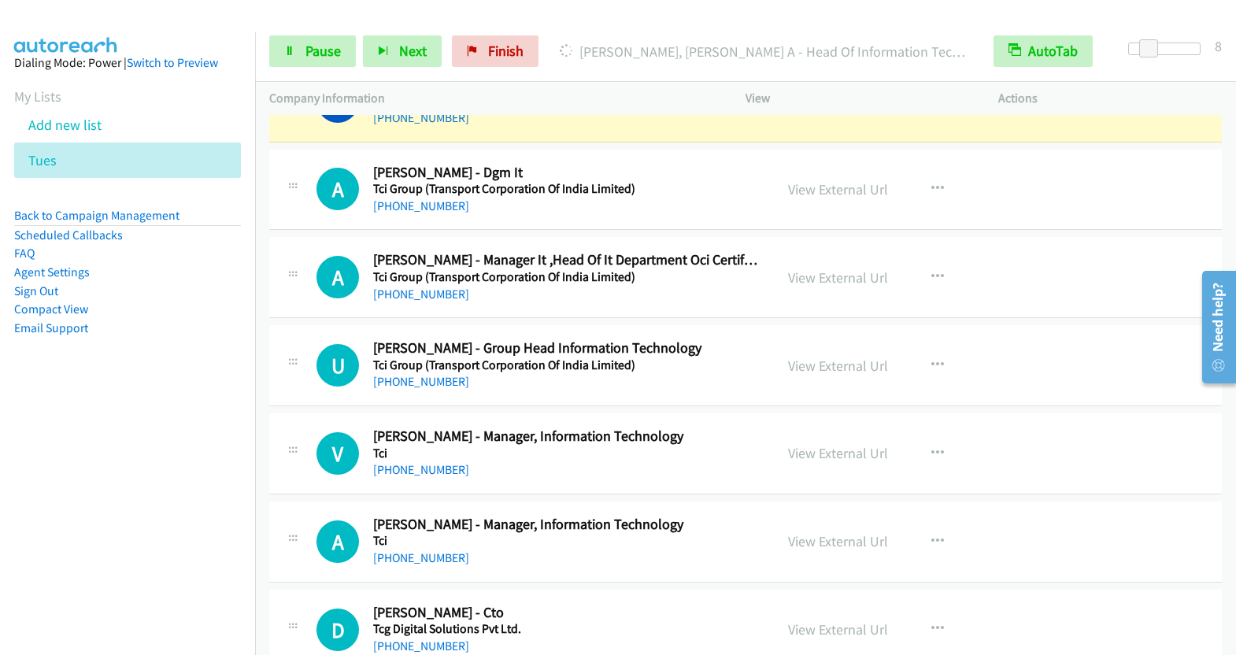
scroll to position [17345, 0]
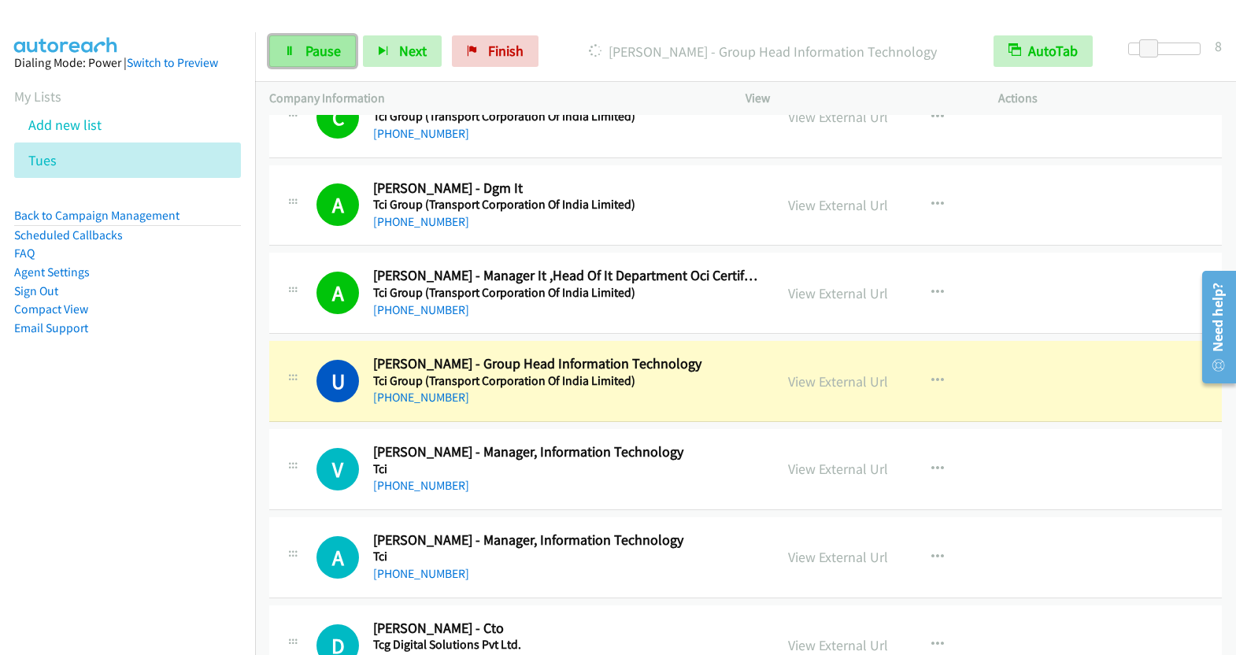
click at [307, 54] on span "Pause" at bounding box center [322, 51] width 35 height 18
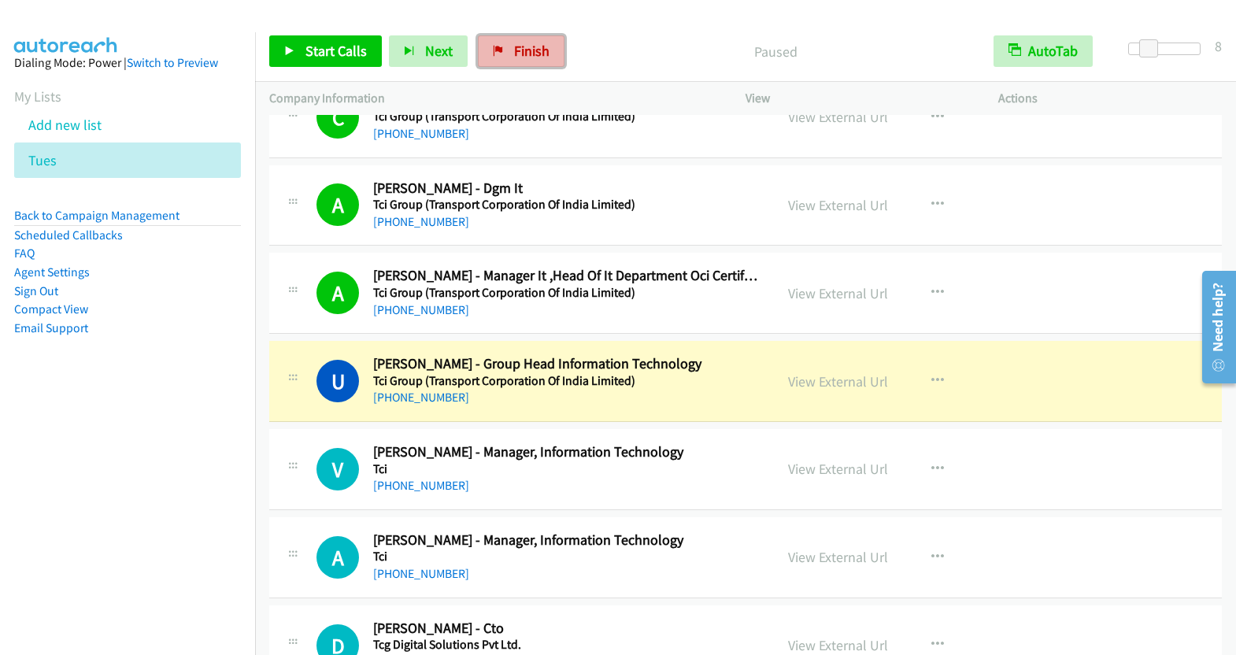
click at [494, 53] on icon at bounding box center [498, 51] width 11 height 11
